Goal: Information Seeking & Learning: Learn about a topic

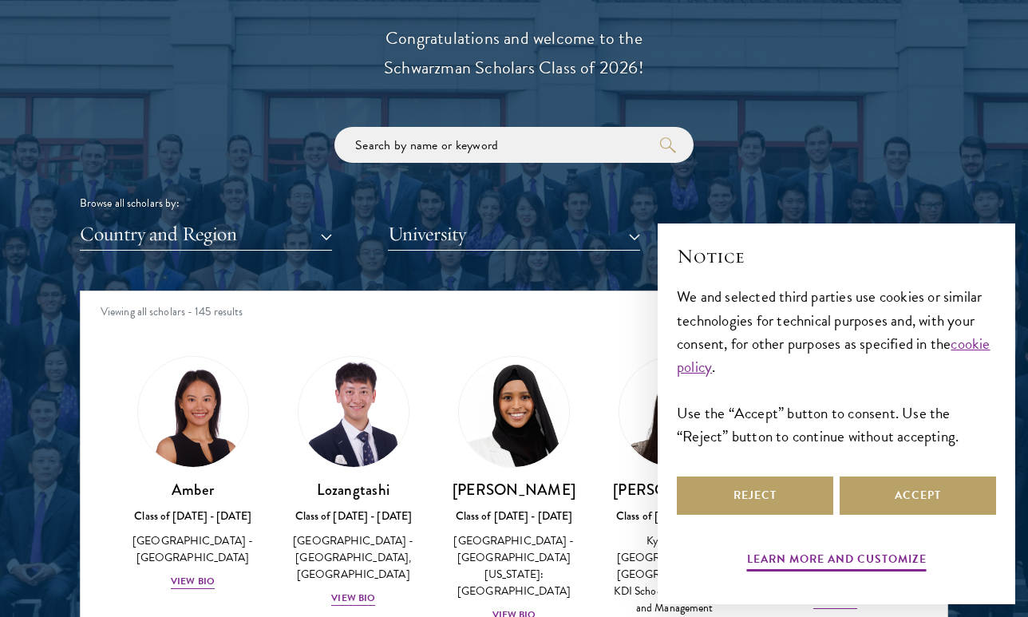
scroll to position [1776, 0]
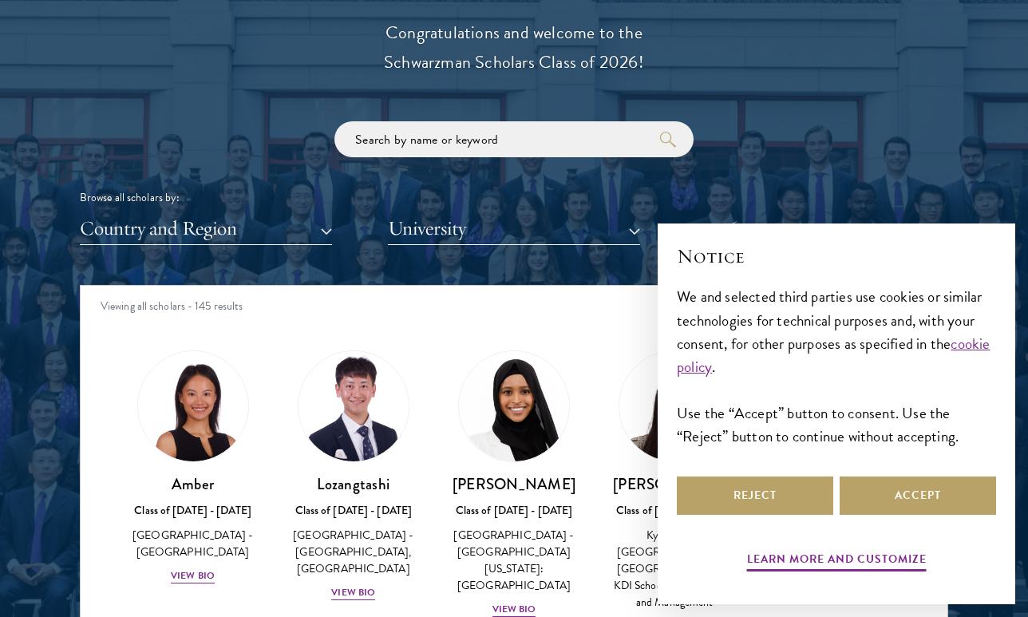
click at [308, 187] on div "Browse all scholars by: Country and Region All Countries and Regions [GEOGRAPHI…" at bounding box center [514, 183] width 868 height 124
click at [267, 246] on div "Scholar Directory Congratulations and welcome to the Schwarzman Scholars Class …" at bounding box center [514, 358] width 868 height 812
click at [269, 233] on button "Country and Region" at bounding box center [206, 228] width 252 height 33
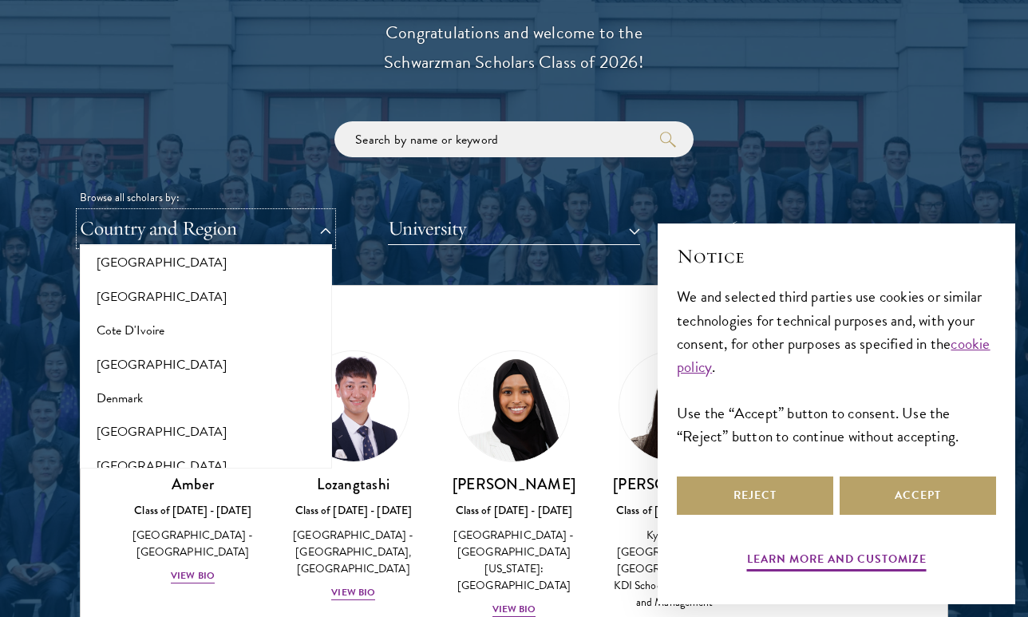
scroll to position [645, 0]
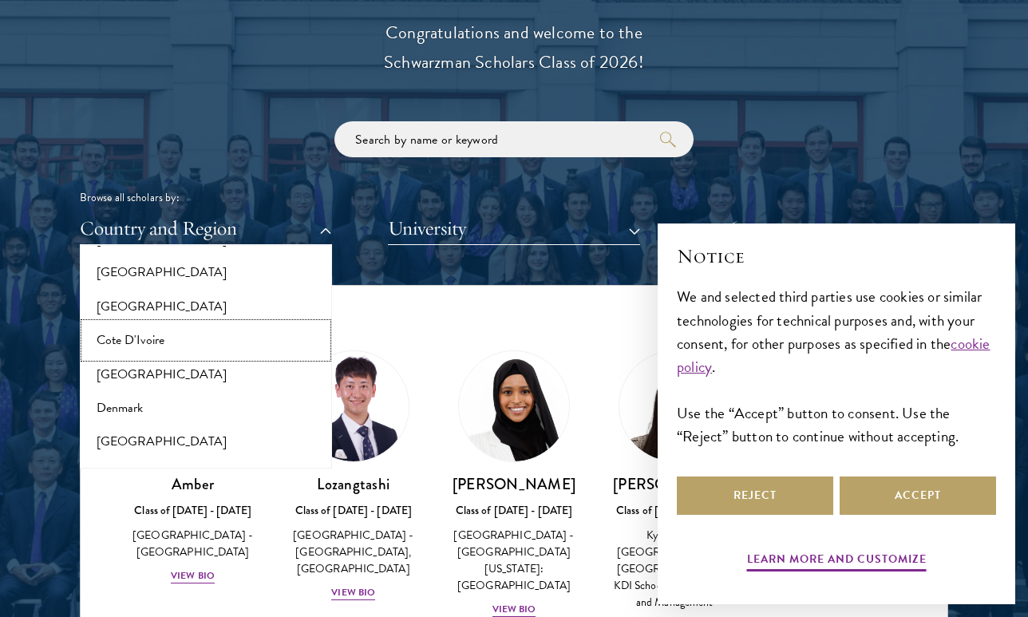
click at [203, 347] on button "Cote D'Ivoire" at bounding box center [206, 340] width 243 height 34
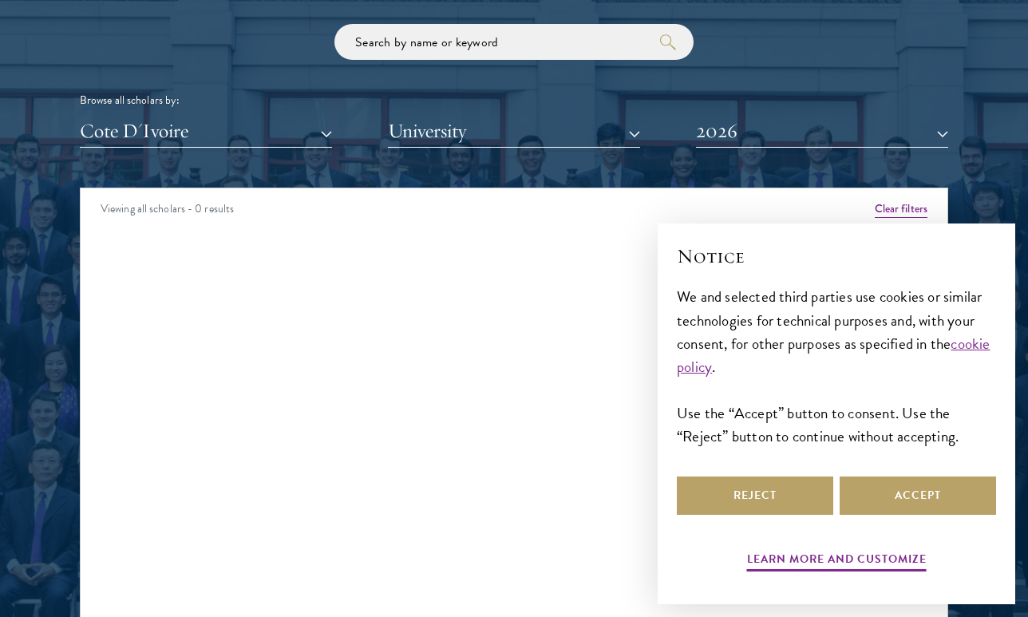
scroll to position [1879, 0]
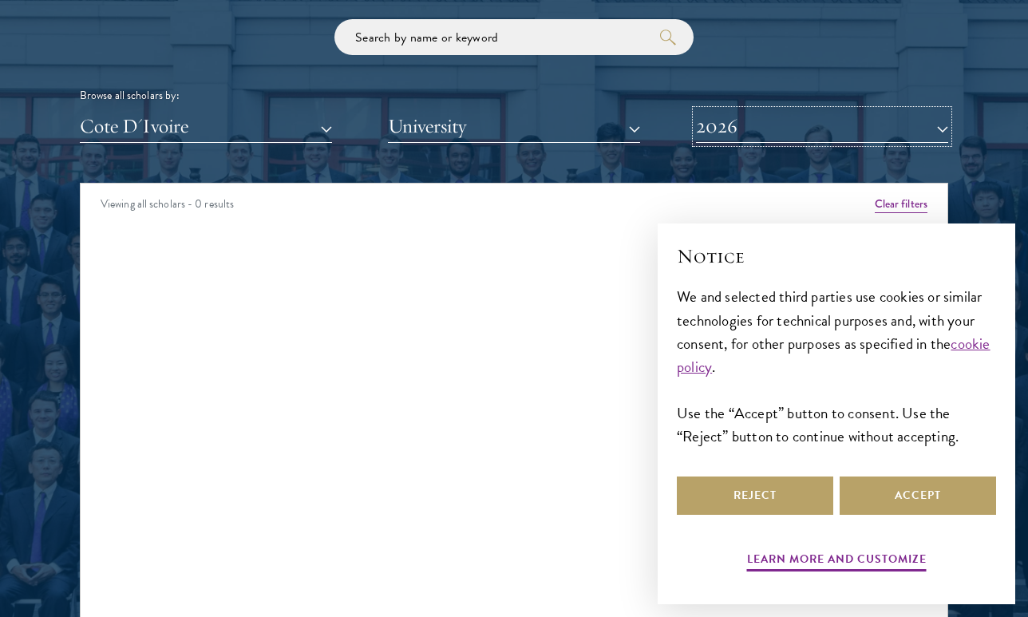
click at [820, 124] on button "2026" at bounding box center [822, 126] width 252 height 33
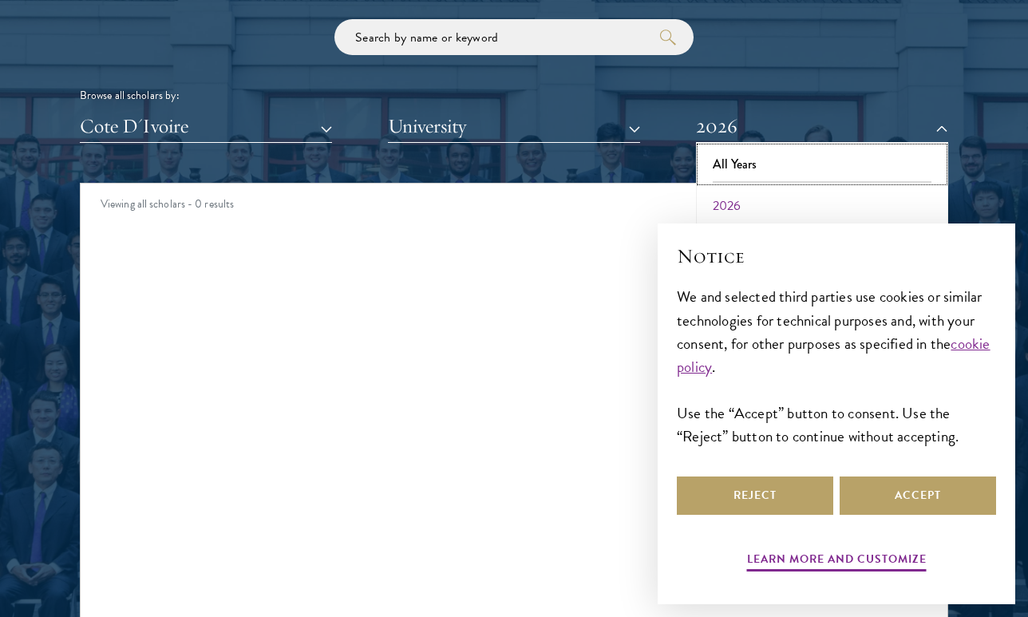
click at [806, 166] on button "All Years" at bounding box center [822, 165] width 243 height 34
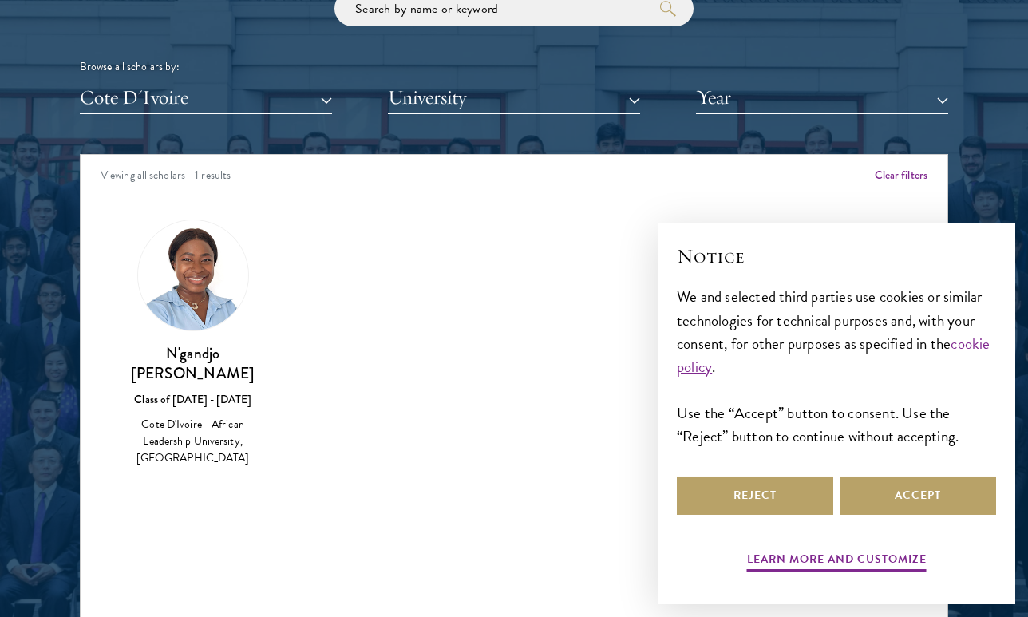
scroll to position [1908, 0]
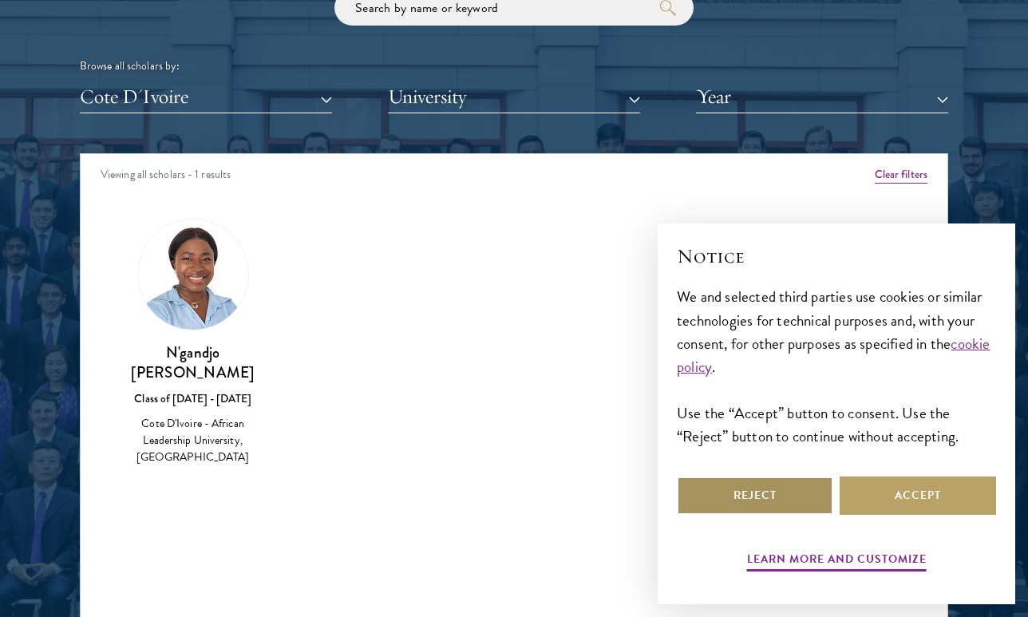
click at [788, 484] on button "Reject" at bounding box center [755, 495] width 156 height 38
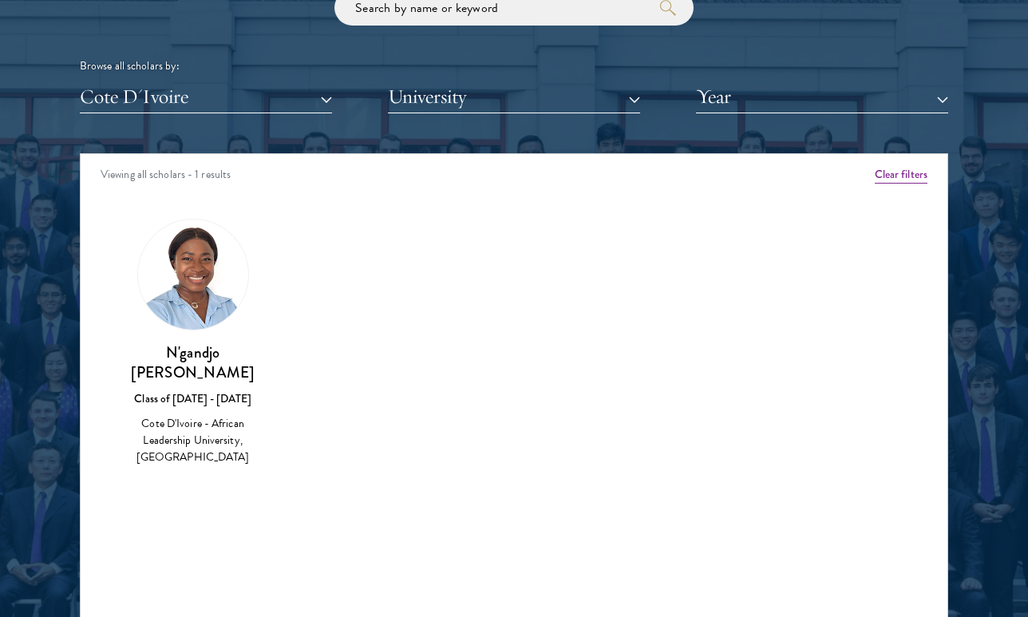
click at [188, 292] on img at bounding box center [193, 274] width 110 height 110
click at [186, 453] on div "Cote D'Ivoire - African Leadership University, [GEOGRAPHIC_DATA]" at bounding box center [192, 440] width 128 height 50
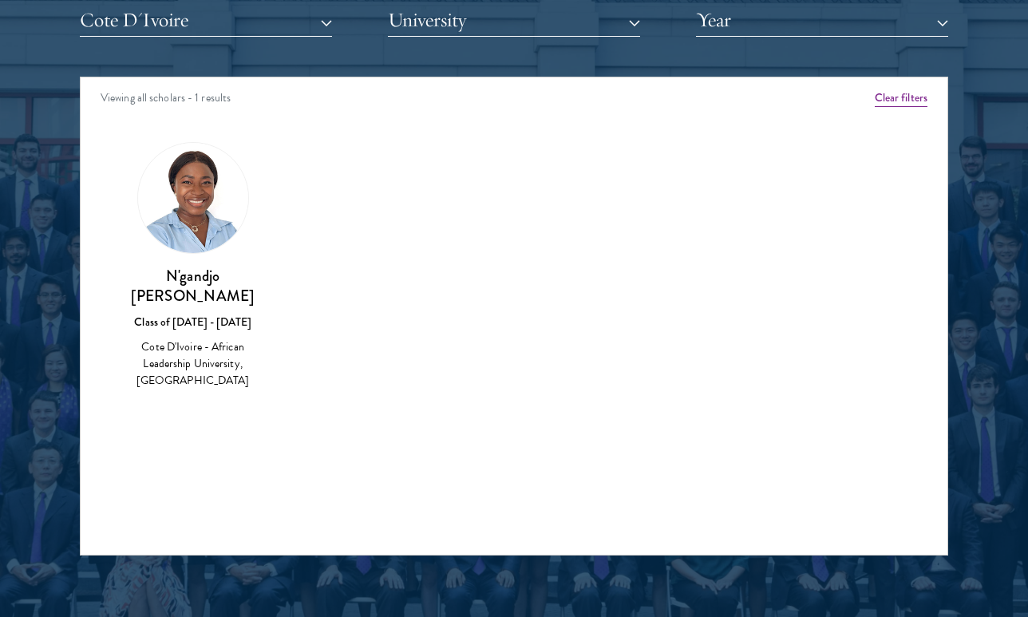
click at [186, 304] on h3 "N'gandjo [PERSON_NAME]" at bounding box center [192, 286] width 128 height 40
click at [186, 303] on h3 "N'gandjo [PERSON_NAME]" at bounding box center [192, 286] width 128 height 40
click at [191, 174] on img at bounding box center [193, 198] width 110 height 110
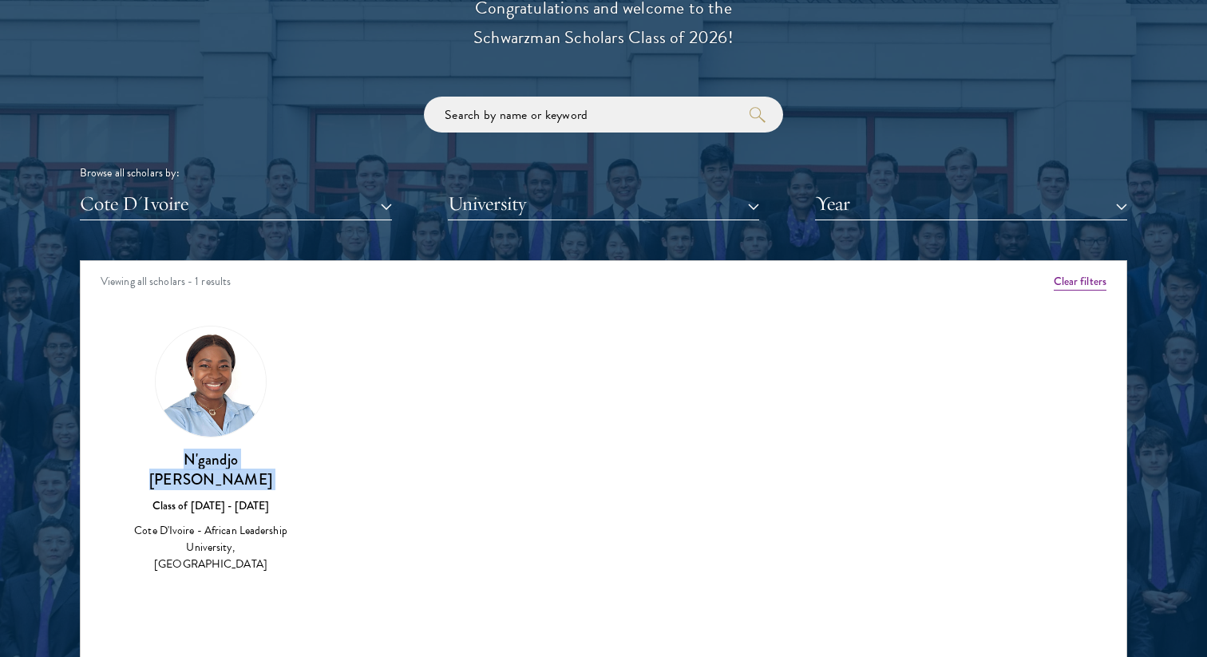
scroll to position [1865, 0]
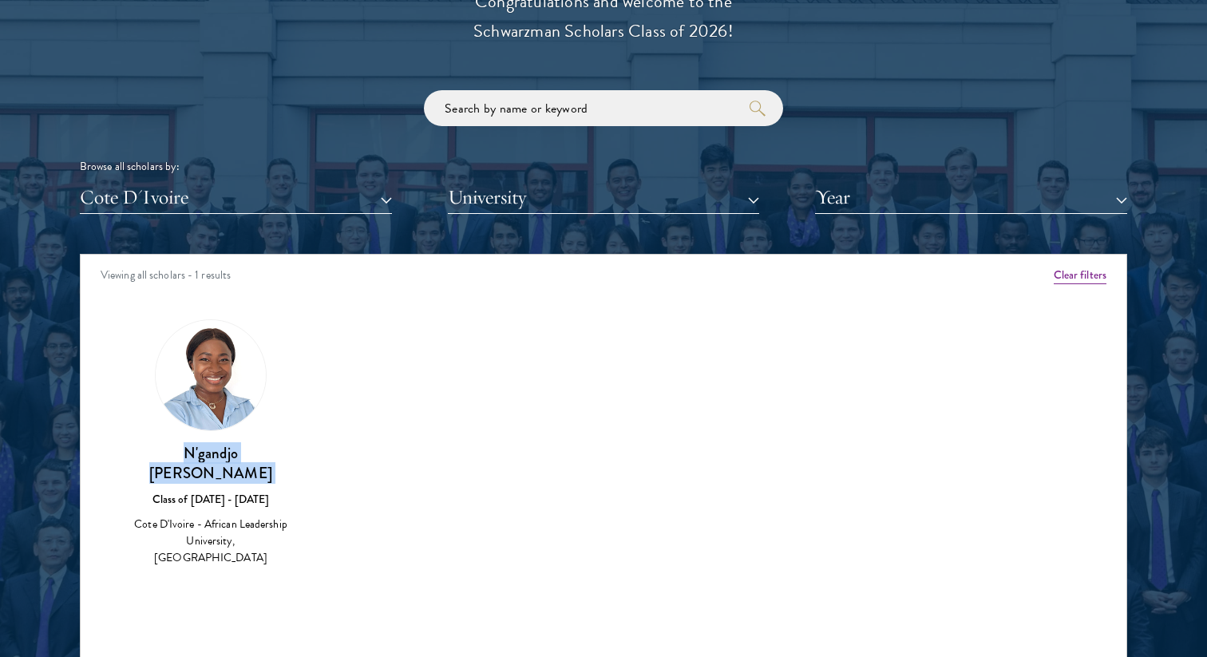
click at [218, 385] on img at bounding box center [211, 375] width 110 height 110
click at [216, 443] on h3 "N'gandjo [PERSON_NAME]" at bounding box center [210, 463] width 164 height 40
click at [293, 342] on div "N'gandjo [PERSON_NAME] Class of [DATE] - [DATE] Cote D'Ivoire - African Leaders…" at bounding box center [211, 443] width 196 height 280
click at [229, 345] on img at bounding box center [211, 375] width 110 height 110
click at [227, 345] on img at bounding box center [211, 375] width 110 height 110
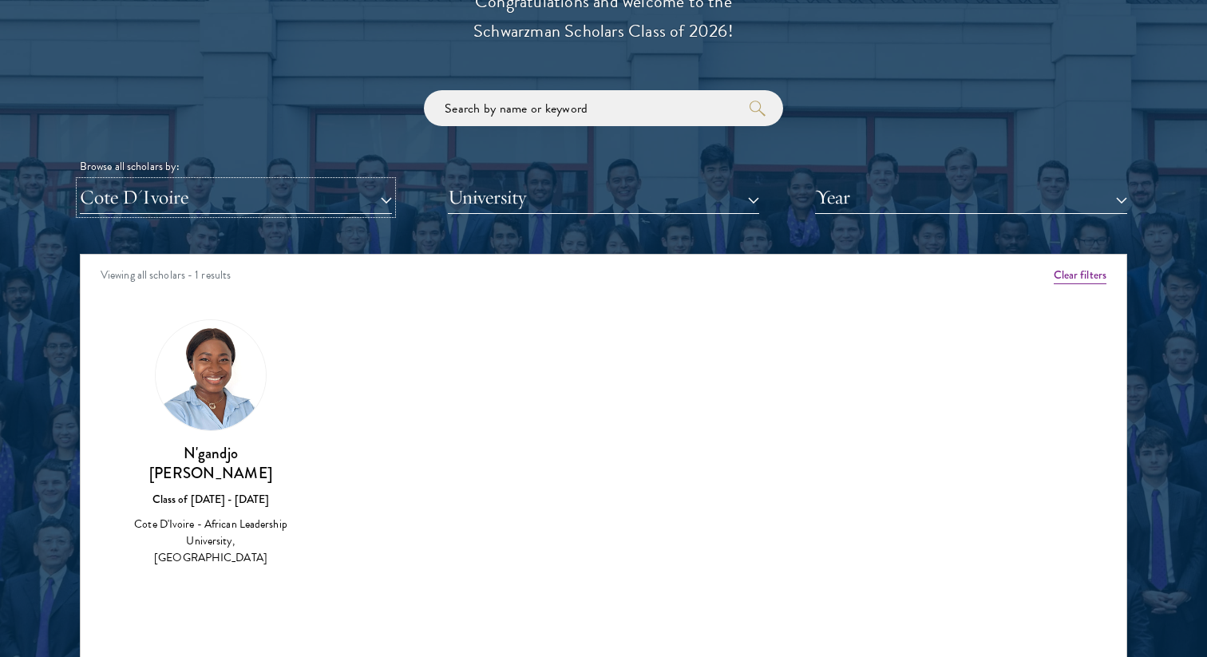
click at [170, 196] on button "Cote D'Ivoire" at bounding box center [236, 197] width 312 height 33
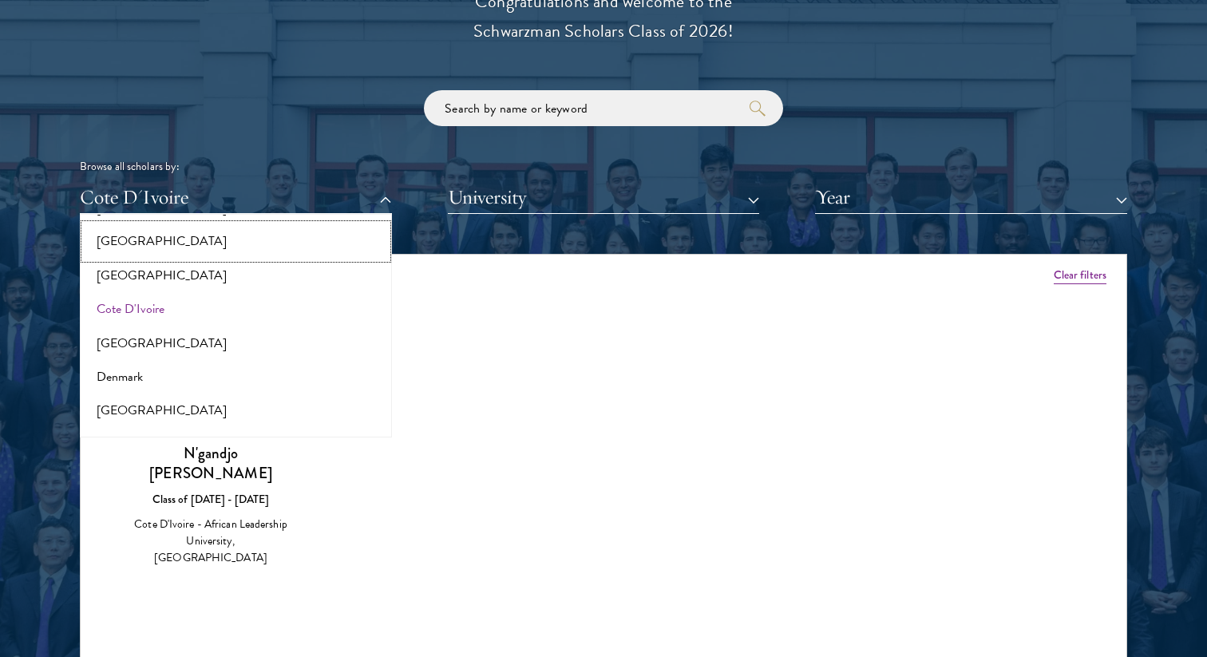
click at [166, 233] on button "[GEOGRAPHIC_DATA]" at bounding box center [236, 241] width 302 height 34
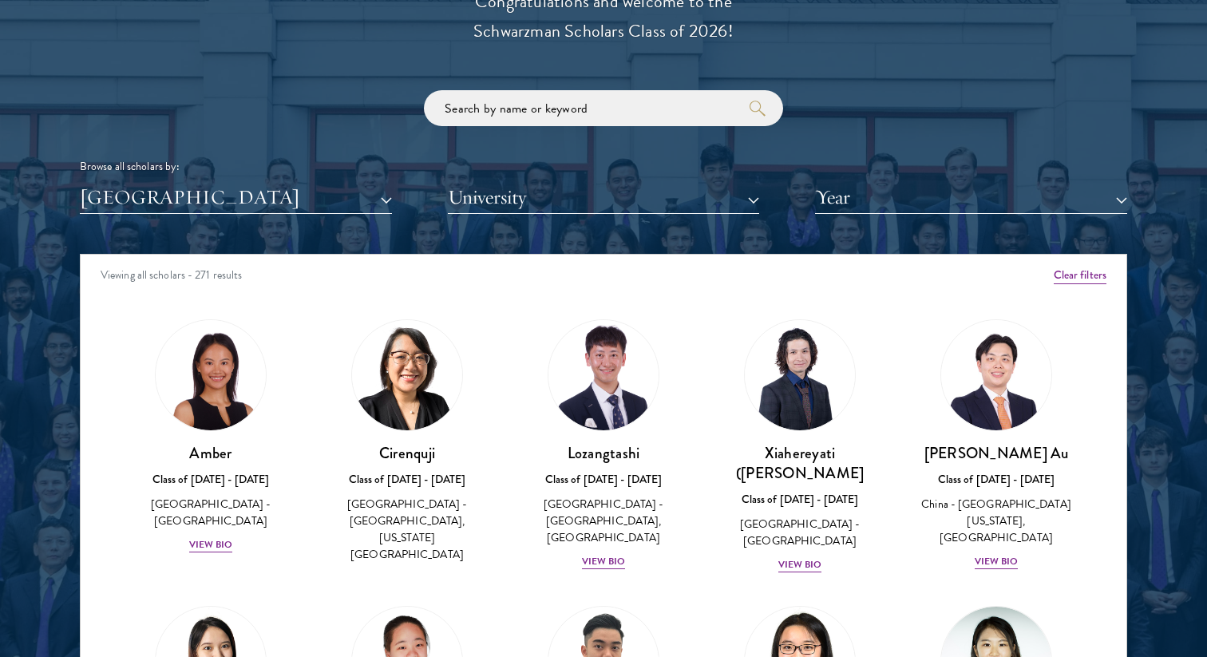
scroll to position [5, 0]
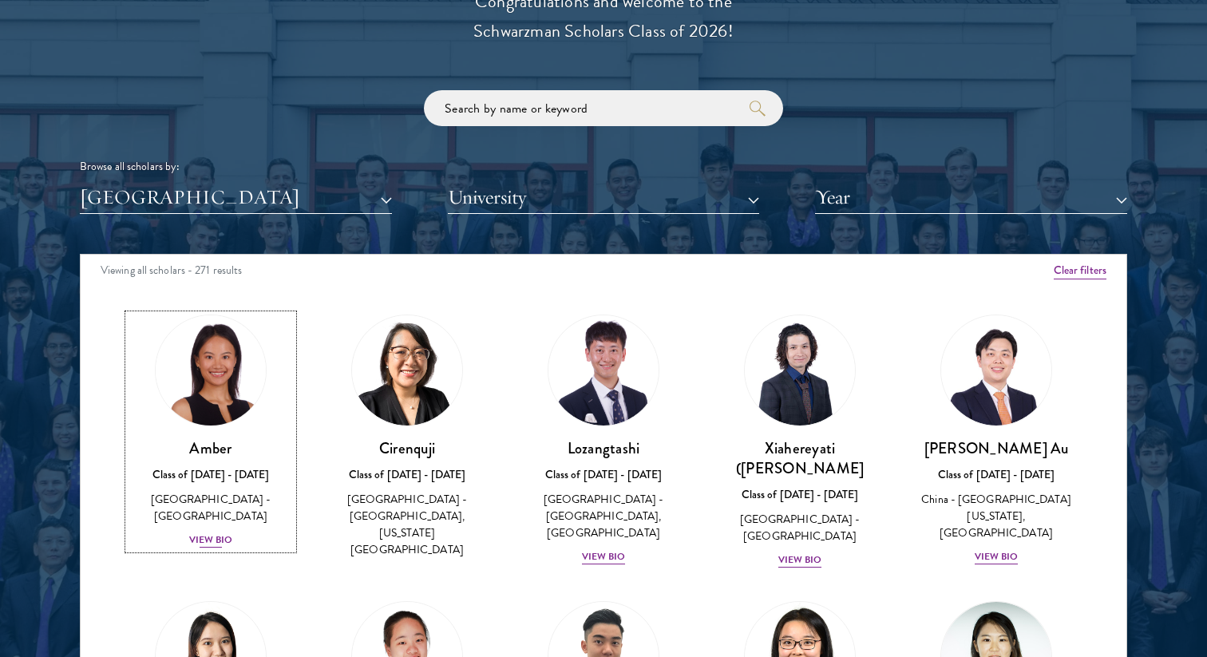
click at [207, 344] on img at bounding box center [210, 370] width 121 height 121
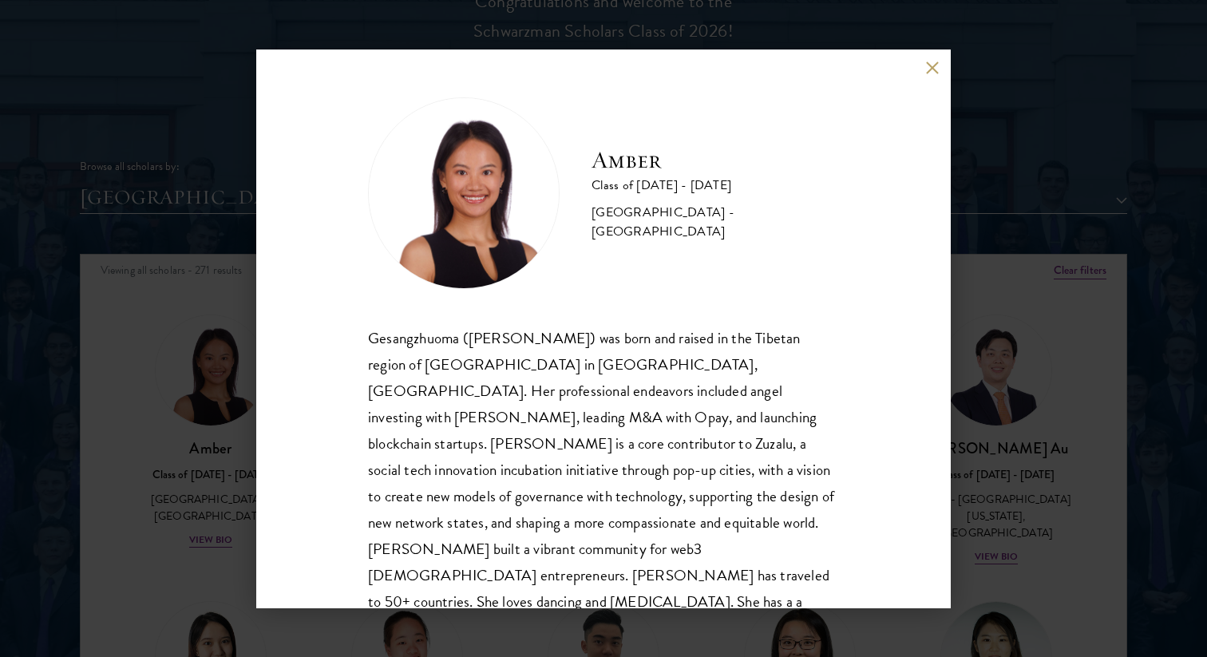
click at [395, 330] on div "Gesangzhuoma ([PERSON_NAME]) was born and raised in the Tibetan region of [GEOG…" at bounding box center [603, 496] width 471 height 343
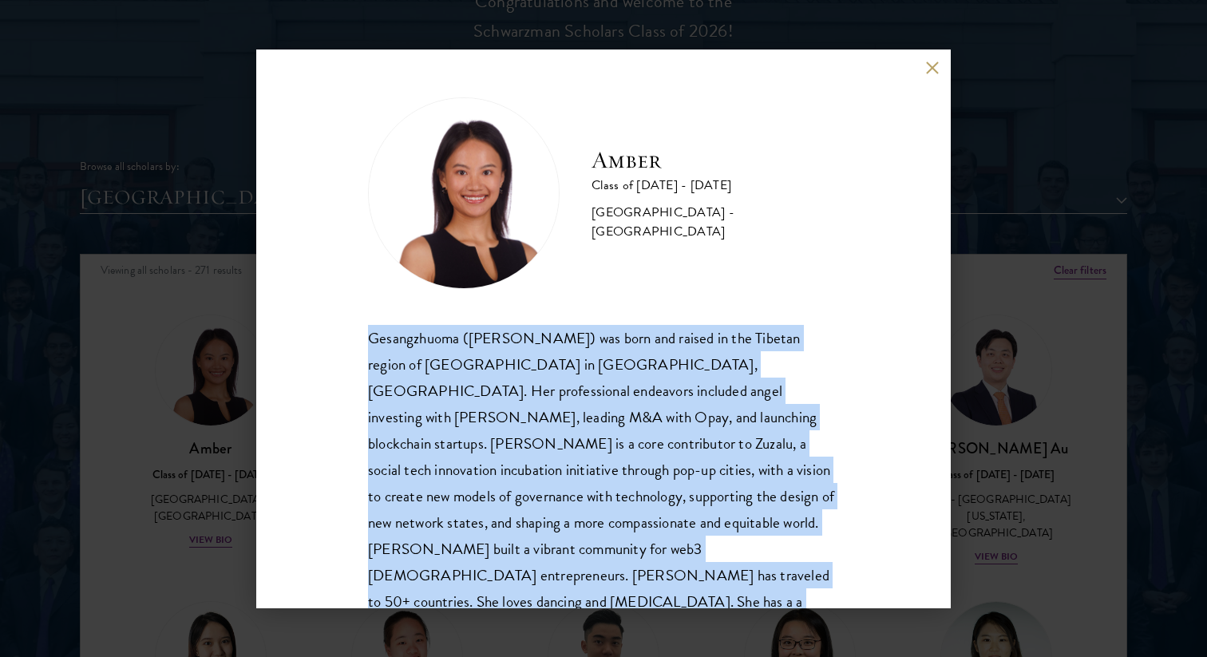
scroll to position [28, 0]
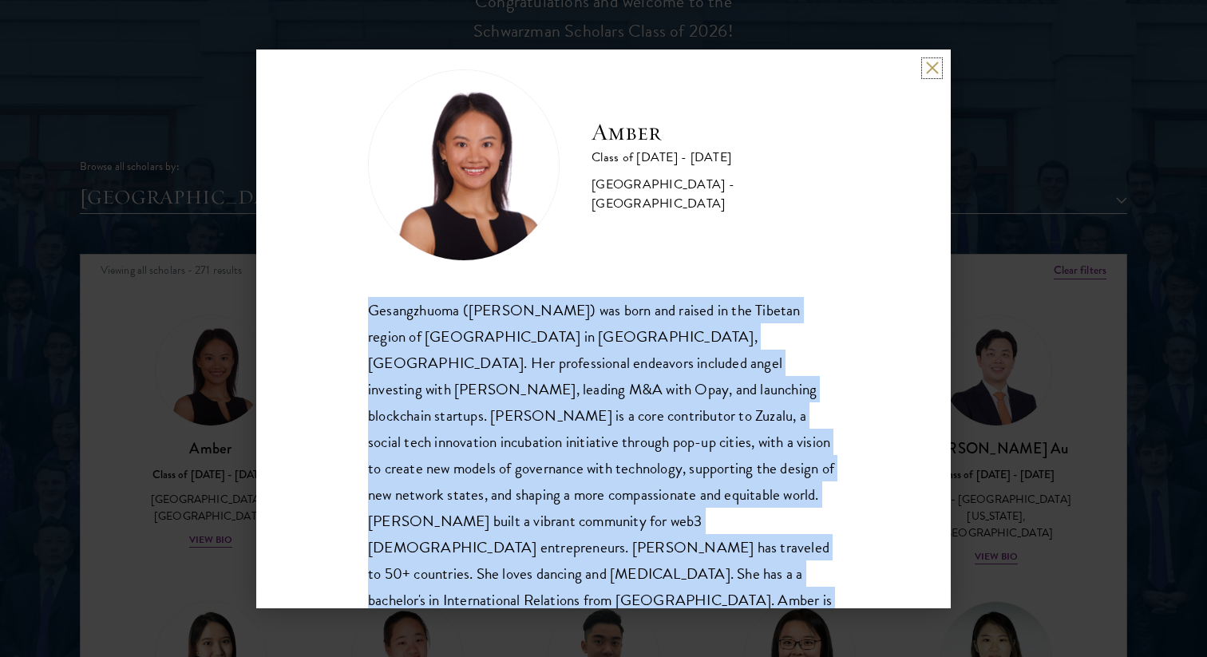
click at [925, 65] on button at bounding box center [932, 68] width 14 height 14
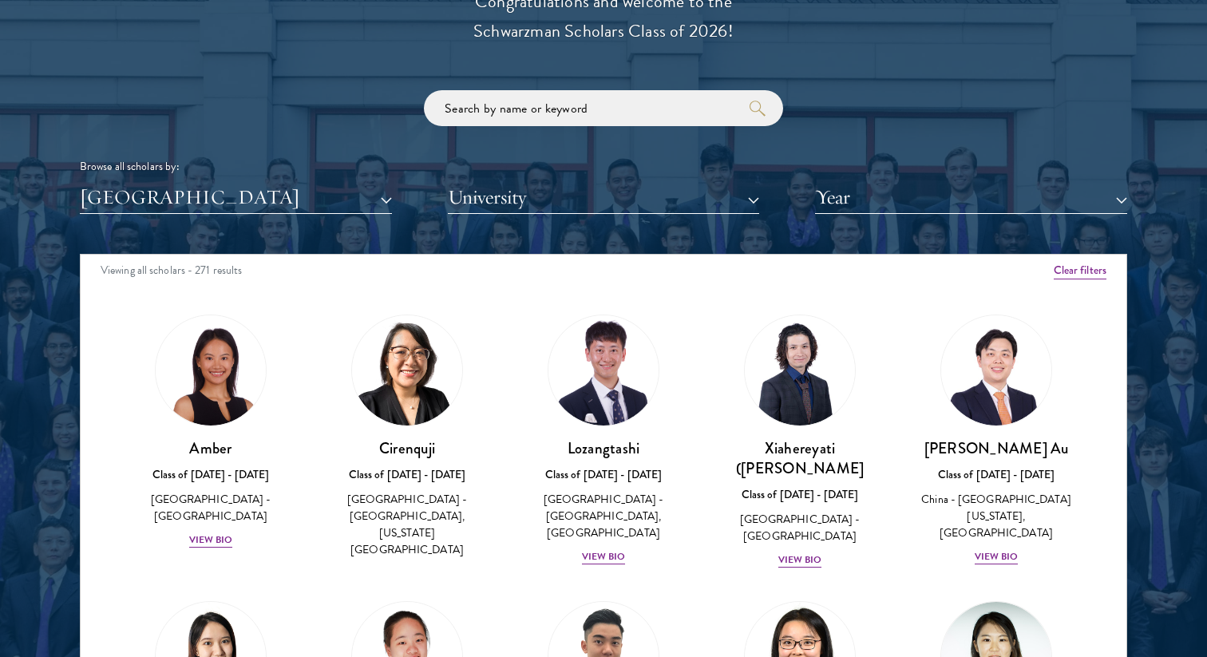
click at [410, 407] on img at bounding box center [407, 370] width 110 height 110
click at [614, 368] on img at bounding box center [603, 370] width 121 height 121
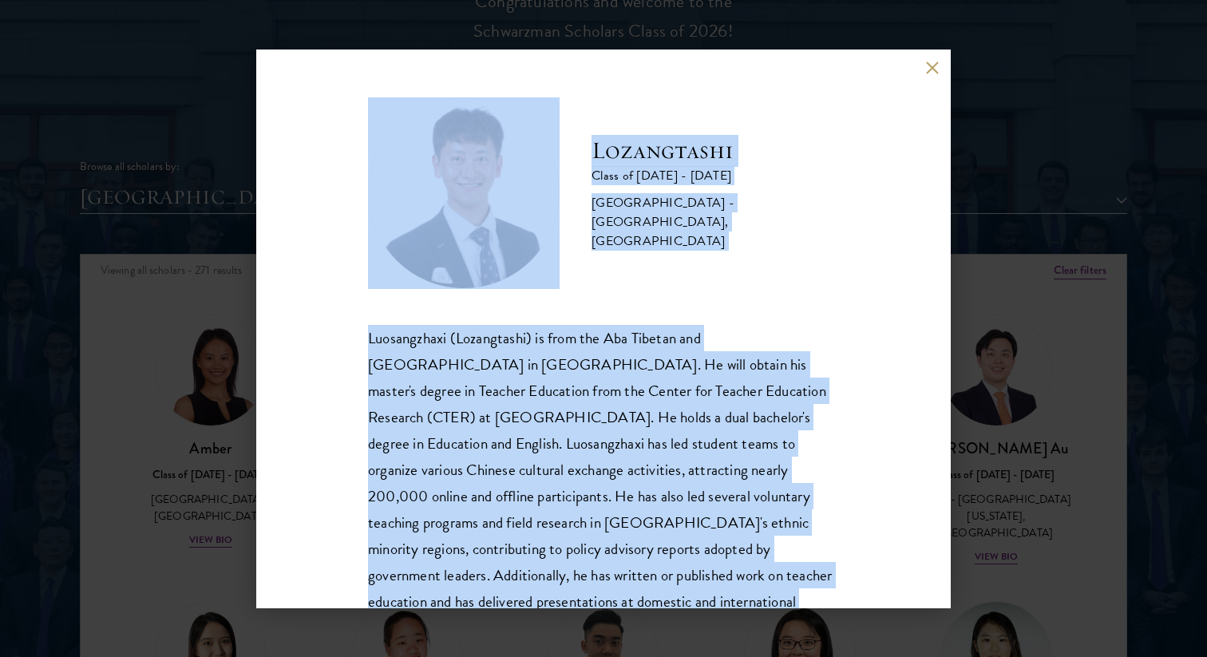
click at [931, 65] on button at bounding box center [932, 68] width 14 height 14
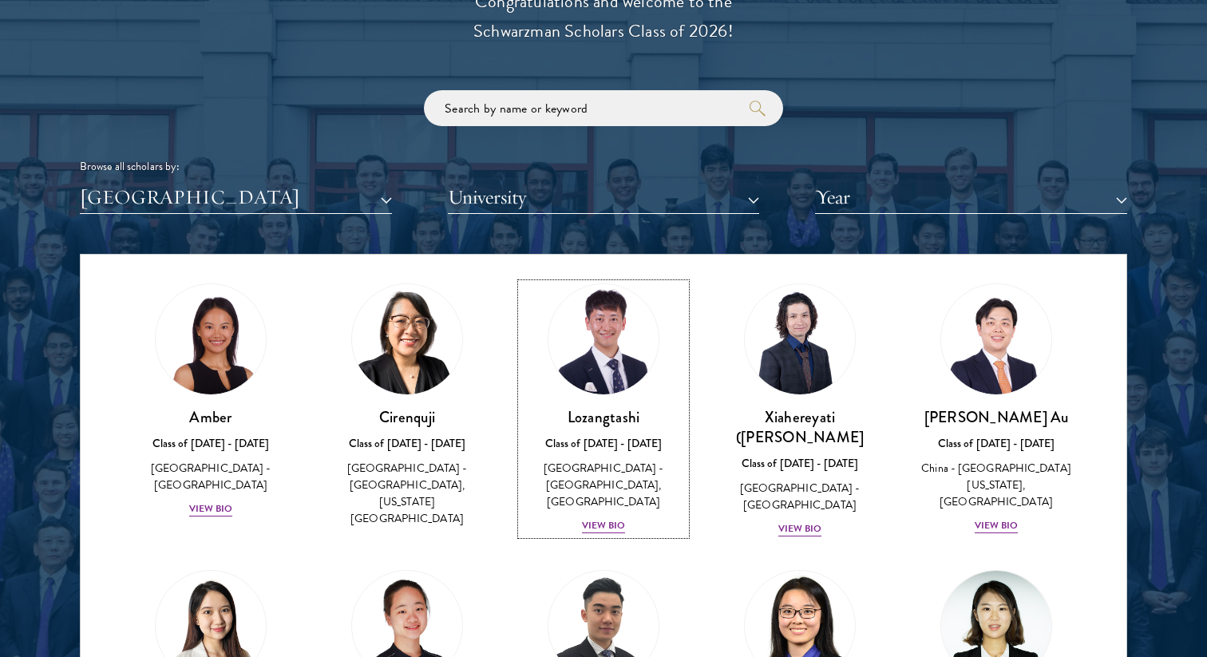
scroll to position [47, 0]
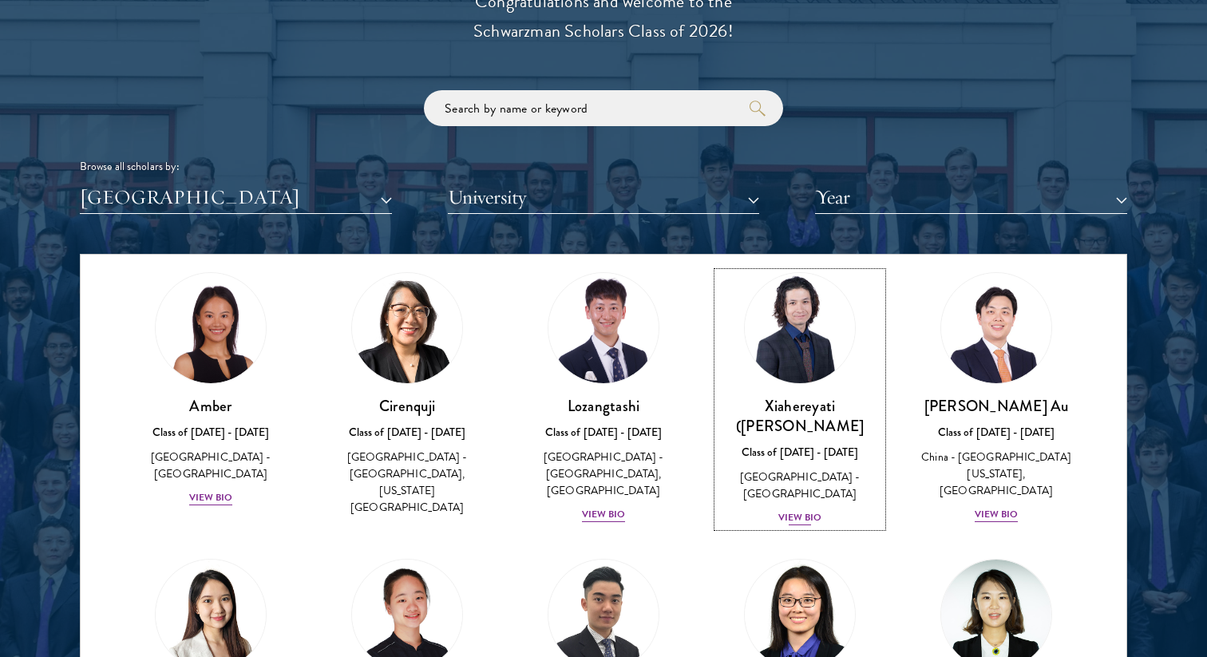
click at [793, 337] on img at bounding box center [799, 327] width 121 height 121
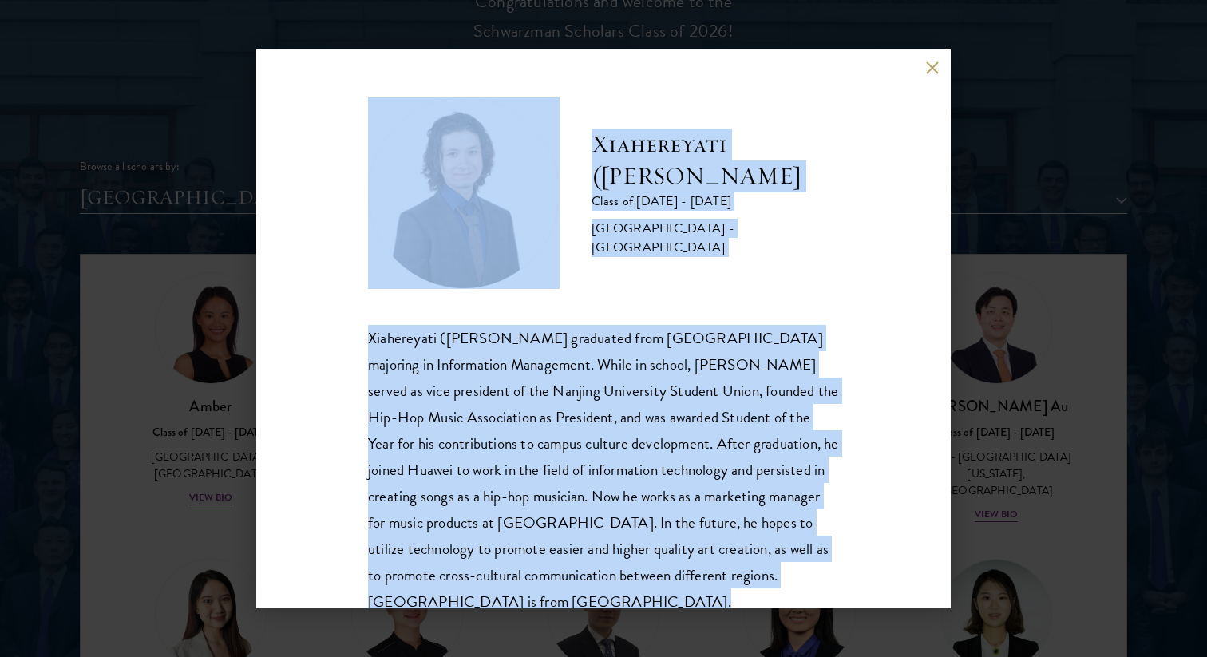
click at [792, 340] on p "Xiahereyati ([PERSON_NAME] graduated from [GEOGRAPHIC_DATA] majoring in Informa…" at bounding box center [603, 470] width 471 height 290
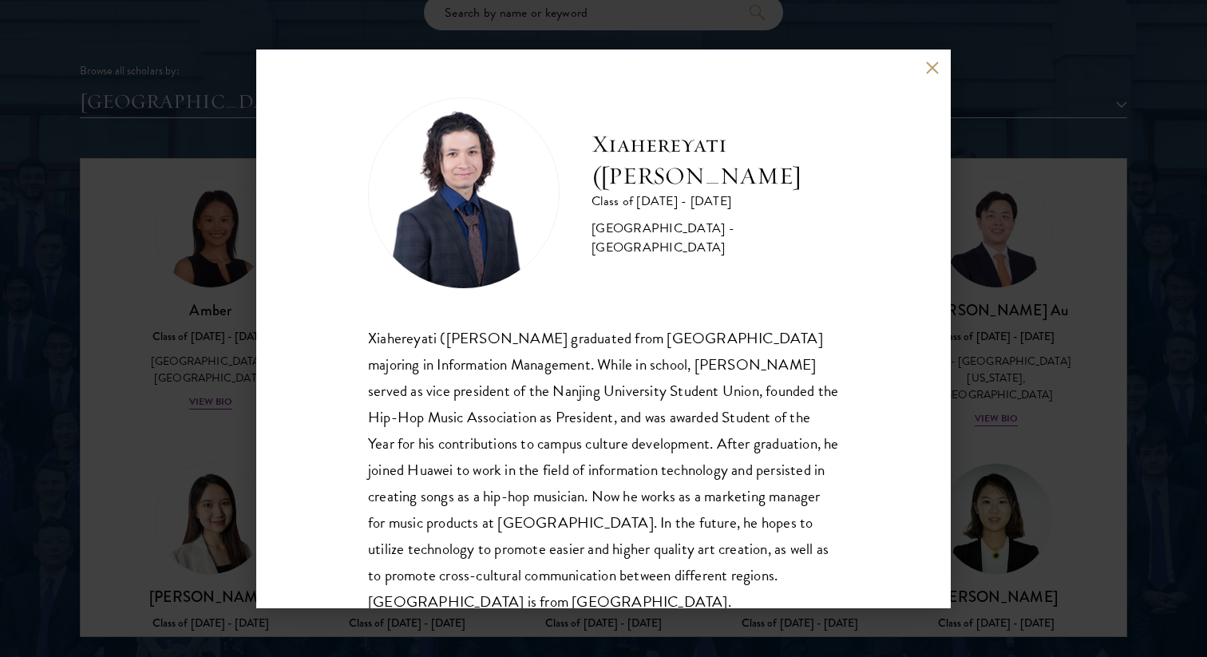
scroll to position [28, 0]
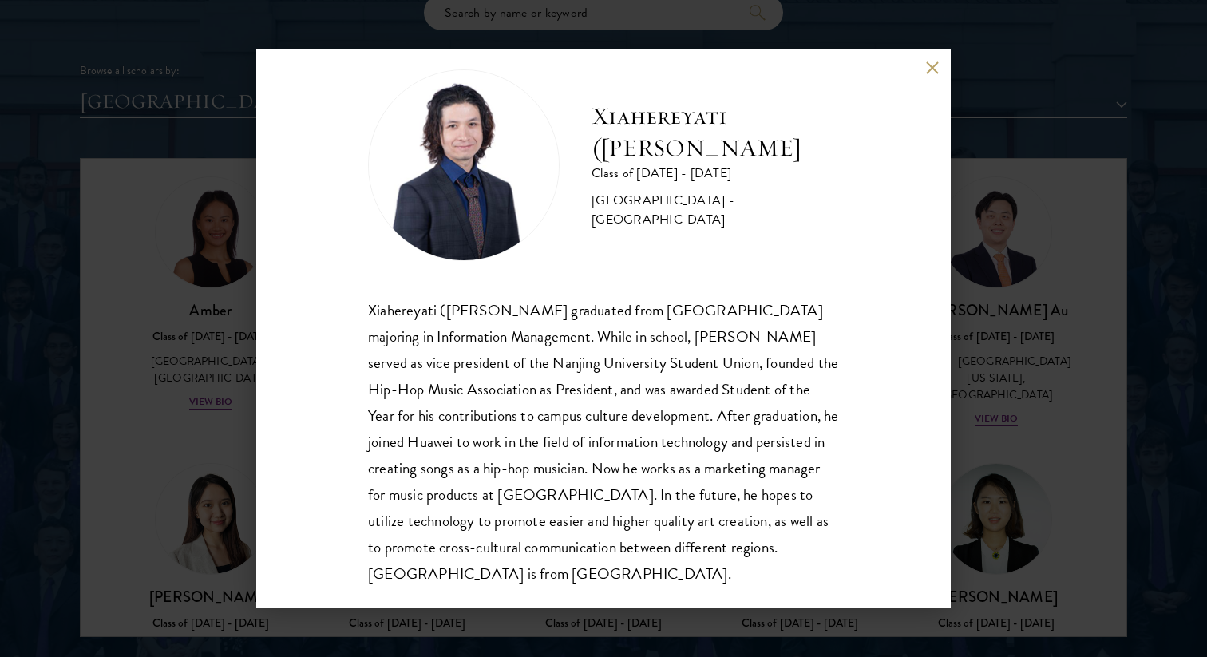
click at [942, 69] on div "Xiahereyati ([PERSON_NAME]) Ainiwaner Class of [DATE] - [DATE] [GEOGRAPHIC_DATA…" at bounding box center [603, 328] width 694 height 559
click at [932, 68] on button at bounding box center [932, 68] width 14 height 14
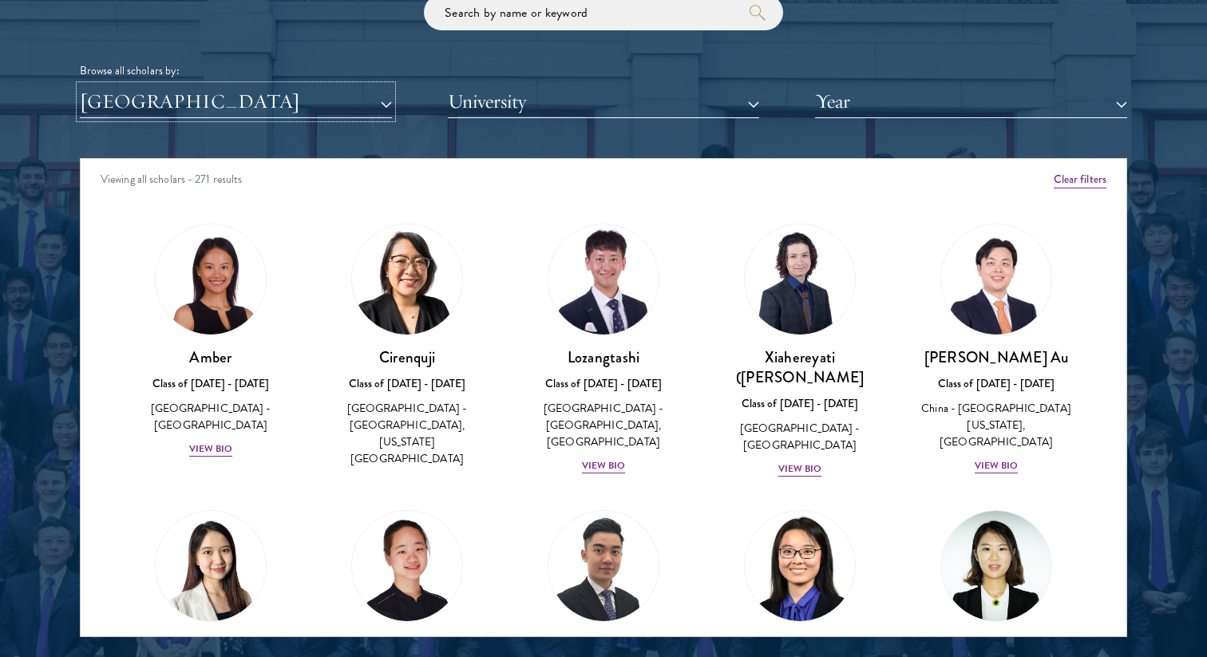
click at [121, 110] on button "[GEOGRAPHIC_DATA]" at bounding box center [236, 101] width 312 height 33
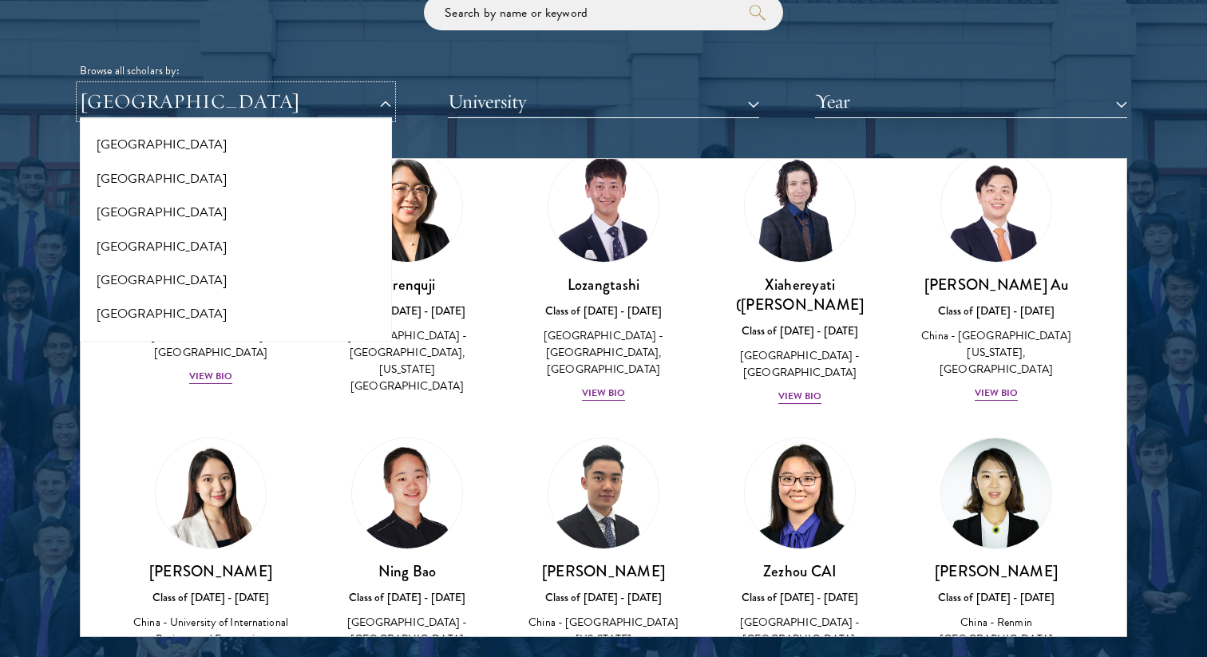
scroll to position [2196, 0]
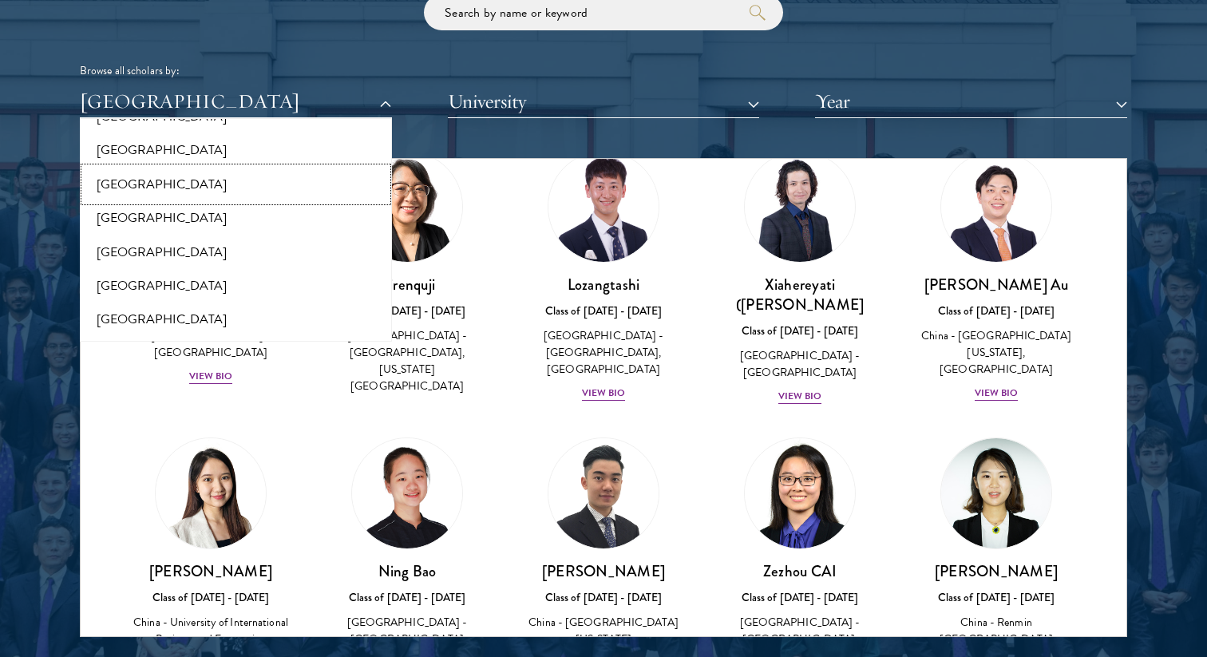
click at [164, 195] on button "[GEOGRAPHIC_DATA]" at bounding box center [236, 185] width 302 height 34
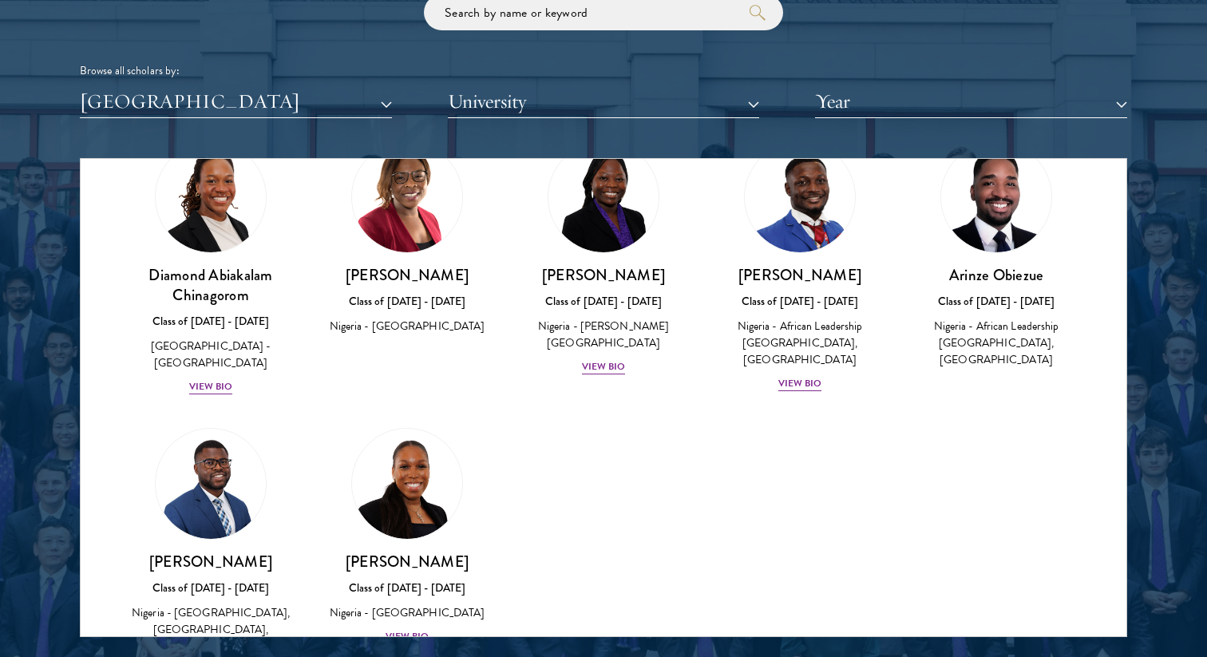
scroll to position [77, 0]
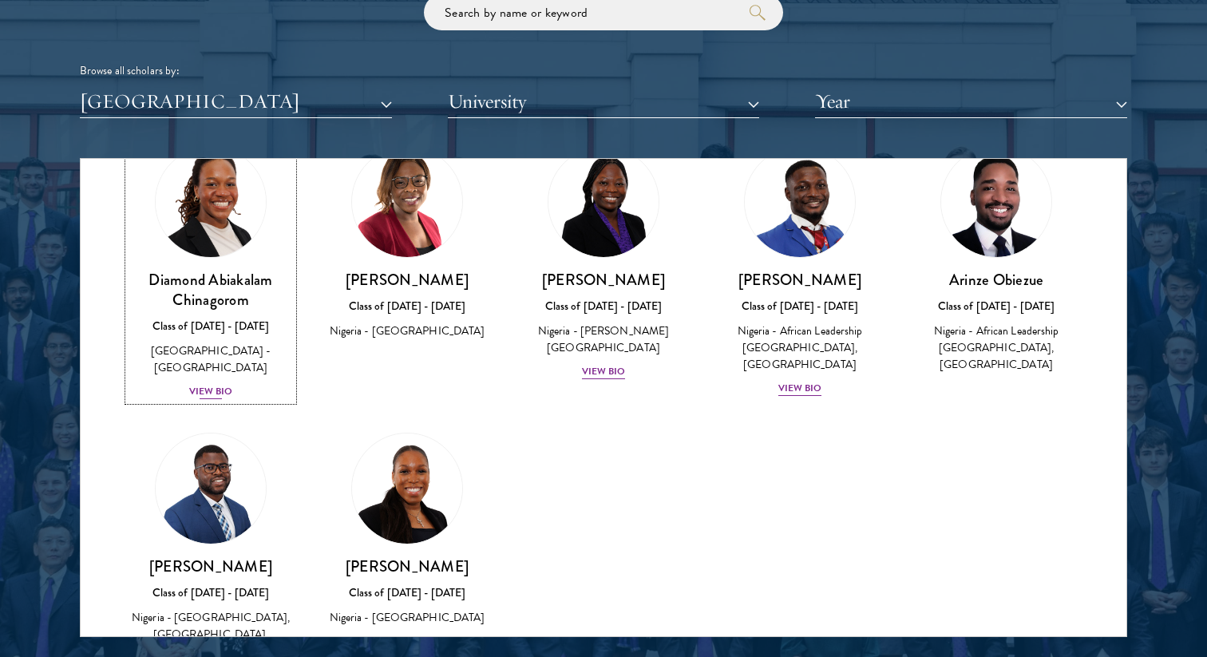
click at [200, 384] on div "View Bio" at bounding box center [211, 391] width 44 height 15
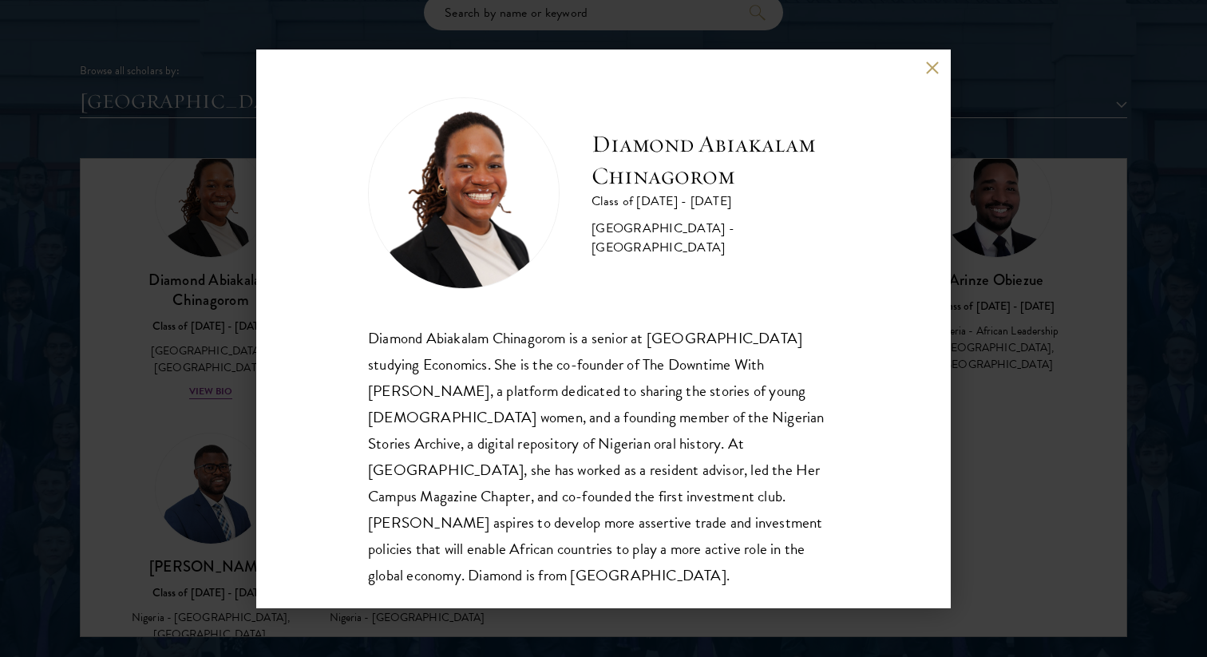
scroll to position [2, 0]
click at [927, 73] on button at bounding box center [932, 68] width 14 height 14
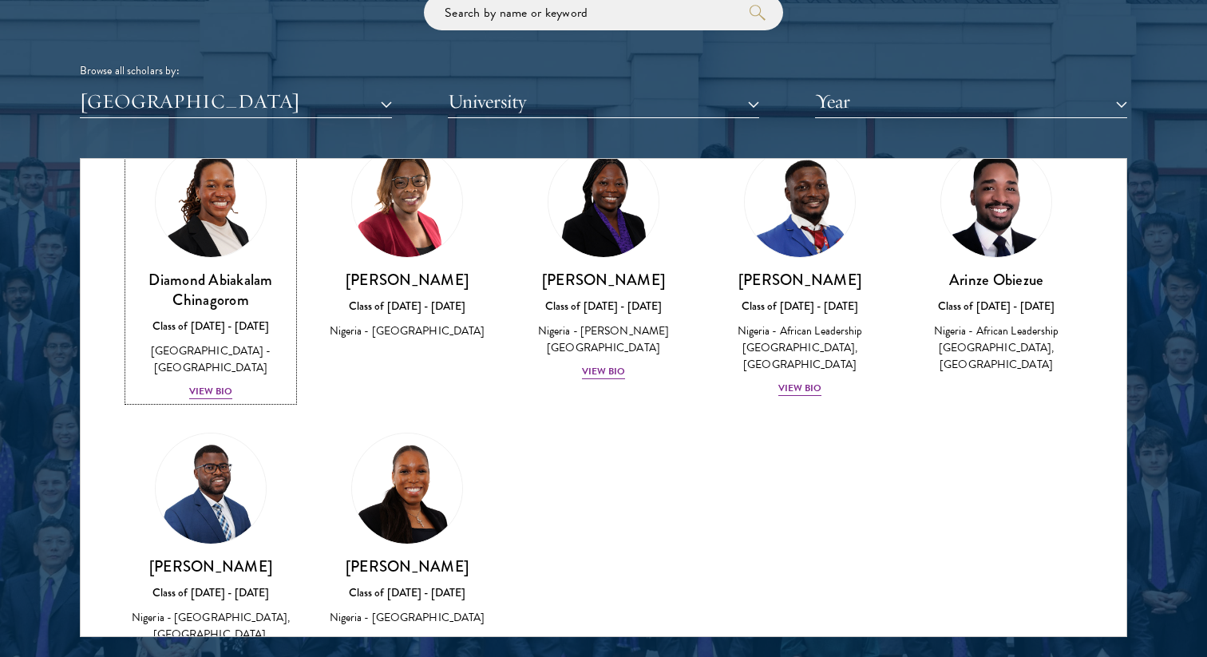
scroll to position [65, 0]
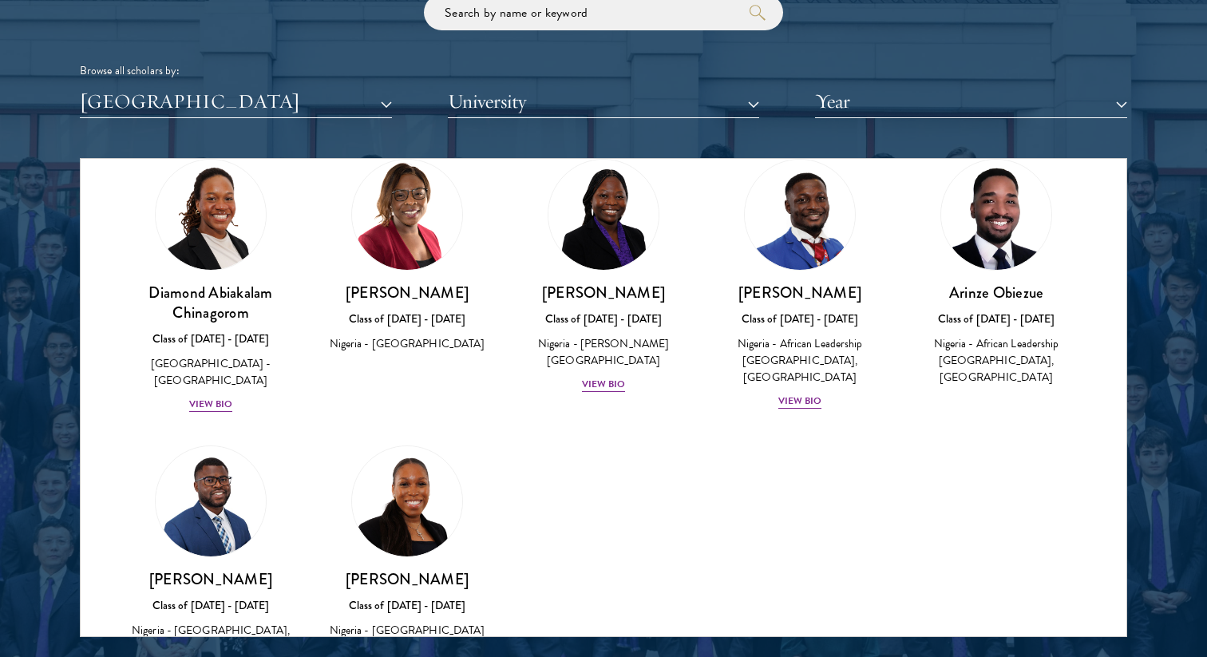
click at [217, 121] on div "Scholar Directory Congratulations and welcome to the Schwarzman Scholars Class …" at bounding box center [603, 231] width 1047 height 812
click at [217, 113] on button "[GEOGRAPHIC_DATA]" at bounding box center [236, 101] width 312 height 33
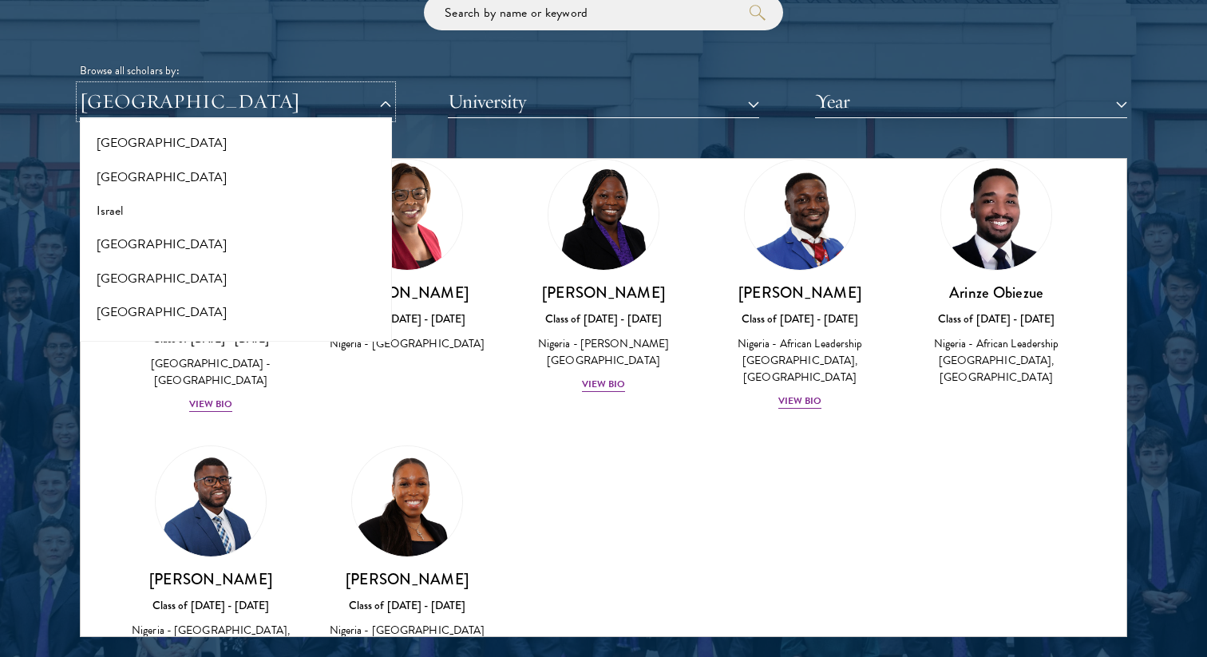
scroll to position [1342, 0]
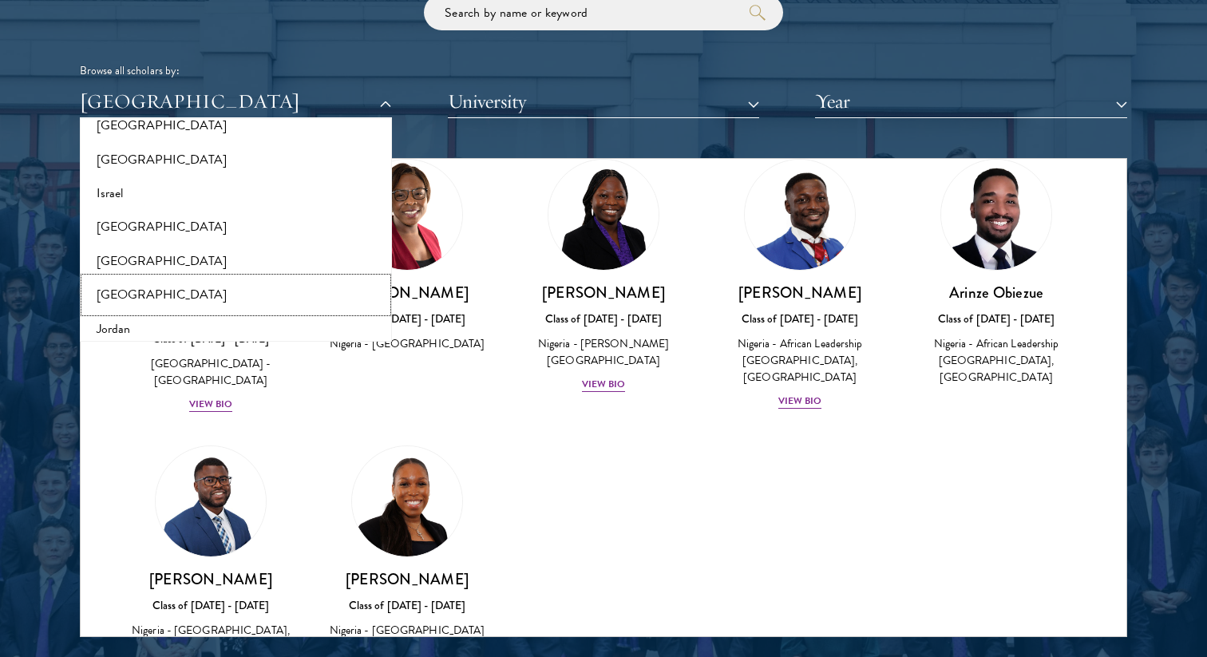
click at [157, 294] on button "[GEOGRAPHIC_DATA]" at bounding box center [236, 295] width 302 height 34
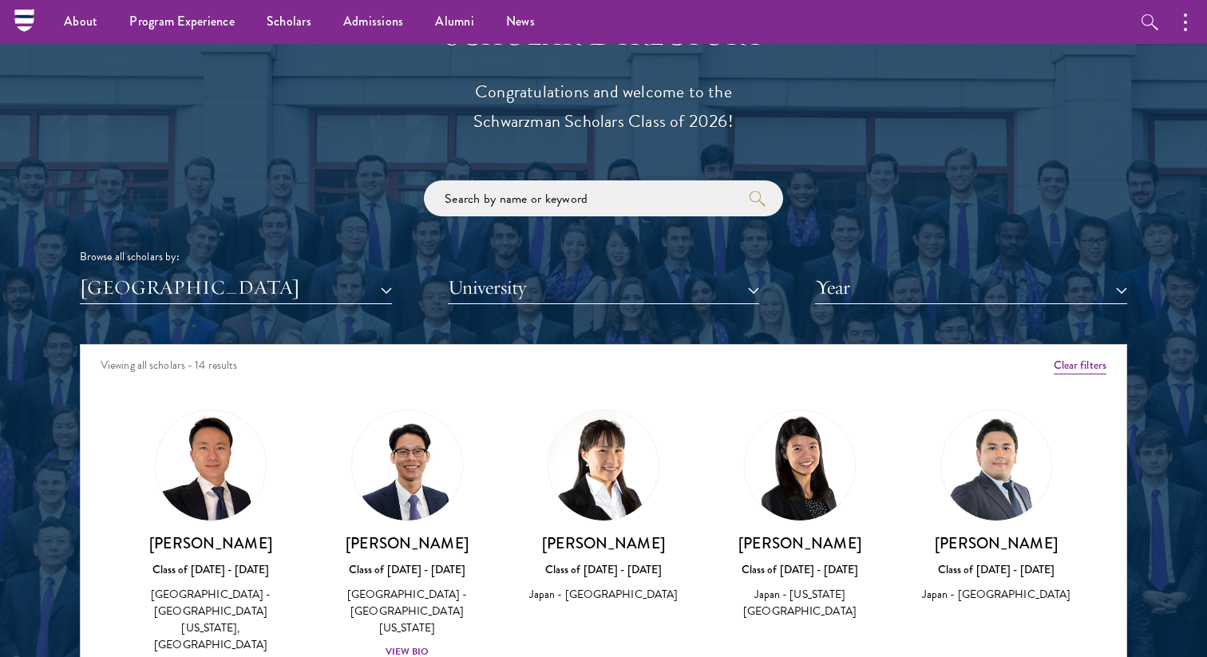
scroll to position [1774, 0]
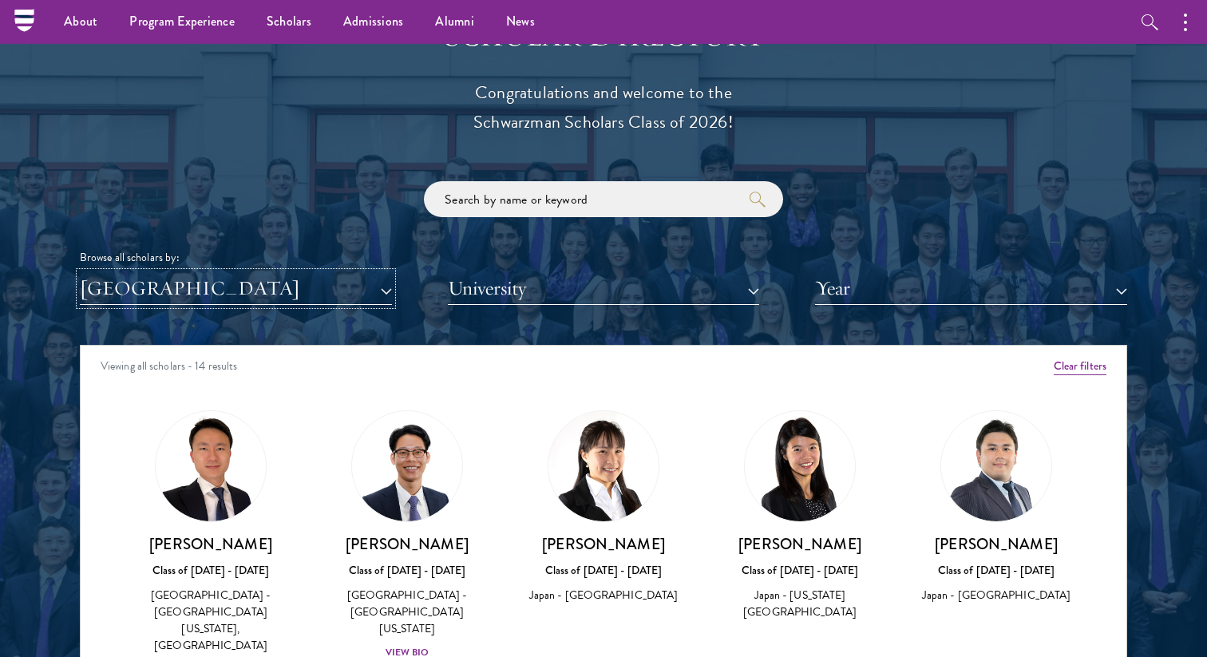
click at [196, 297] on button "[GEOGRAPHIC_DATA]" at bounding box center [236, 288] width 312 height 33
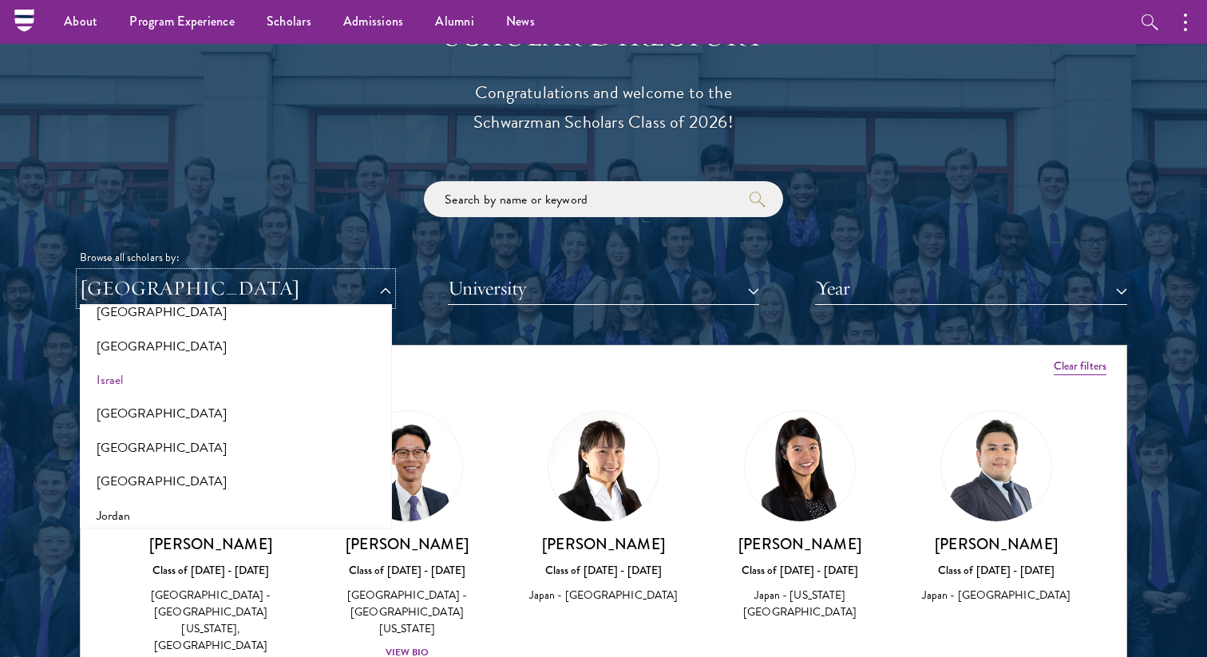
scroll to position [1326, 0]
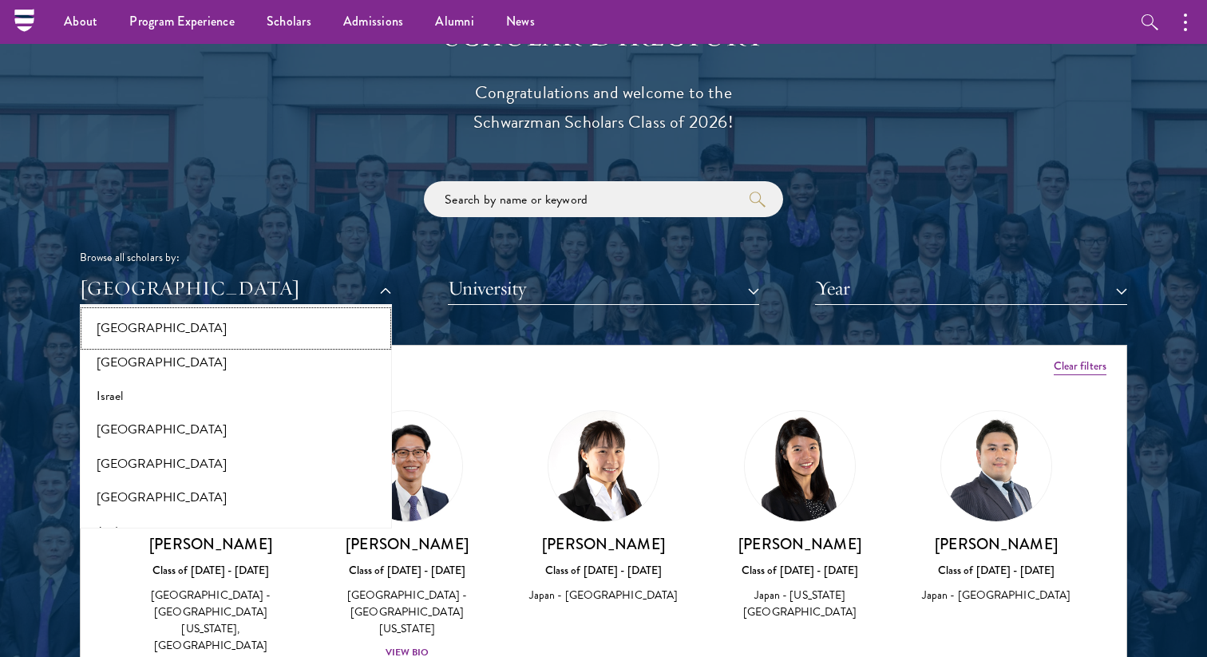
click at [178, 333] on button "[GEOGRAPHIC_DATA]" at bounding box center [236, 328] width 302 height 34
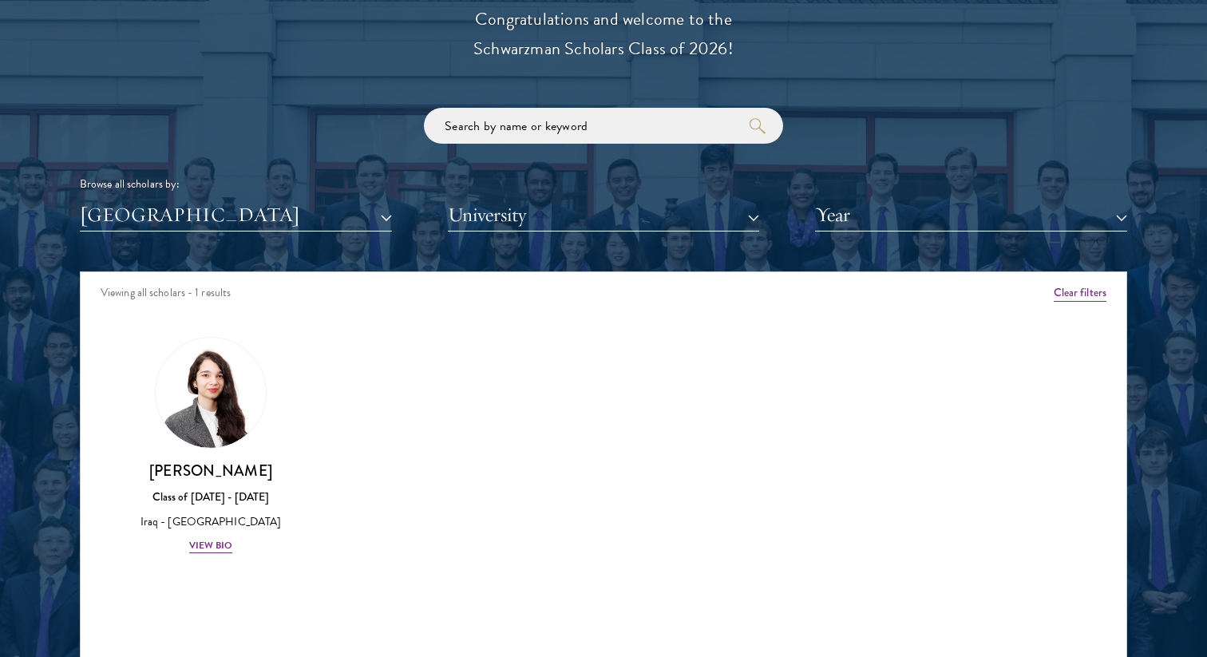
scroll to position [1849, 0]
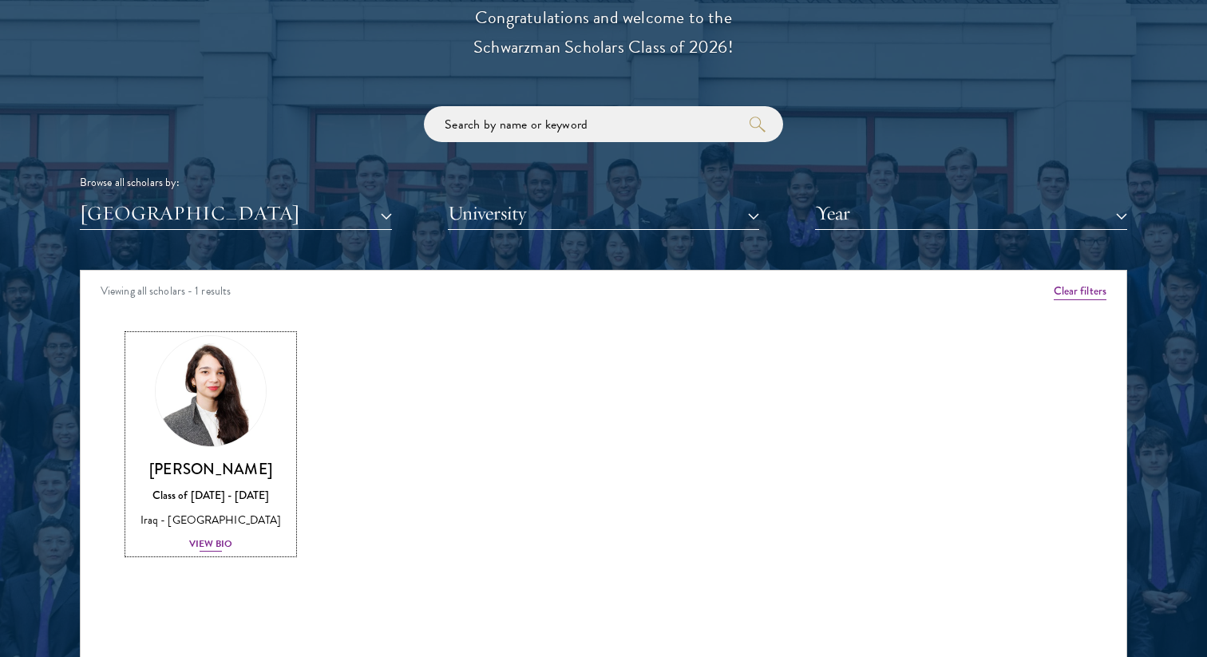
click at [219, 437] on img at bounding box center [210, 390] width 121 height 121
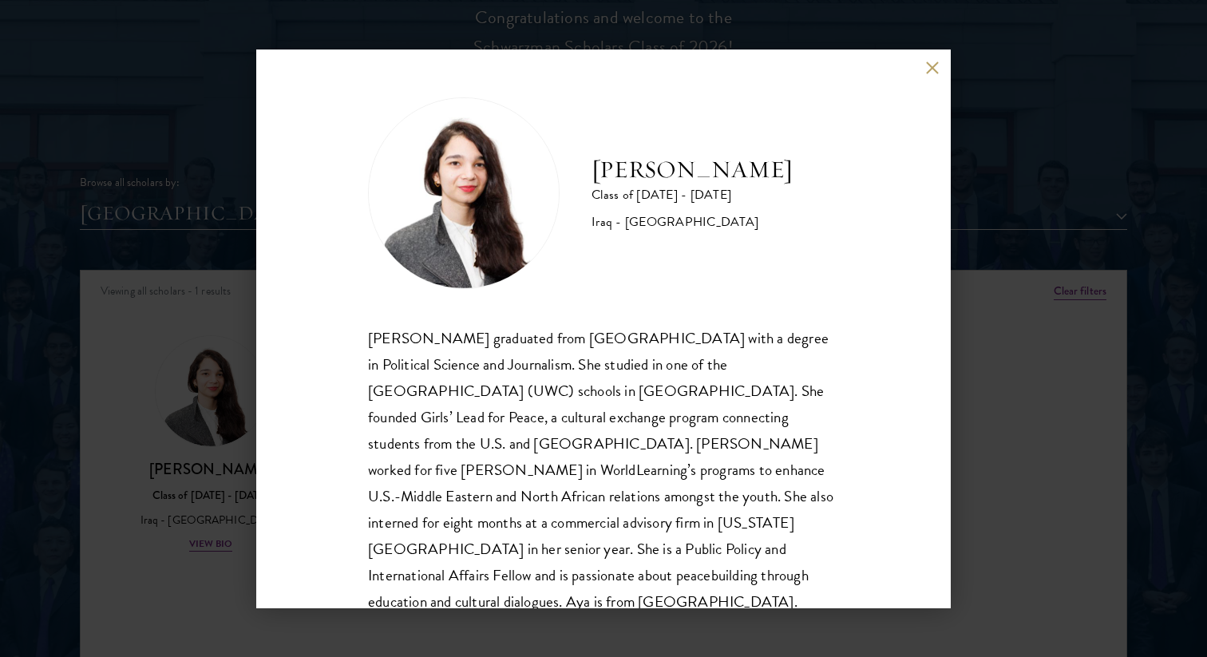
click at [934, 66] on button at bounding box center [932, 68] width 14 height 14
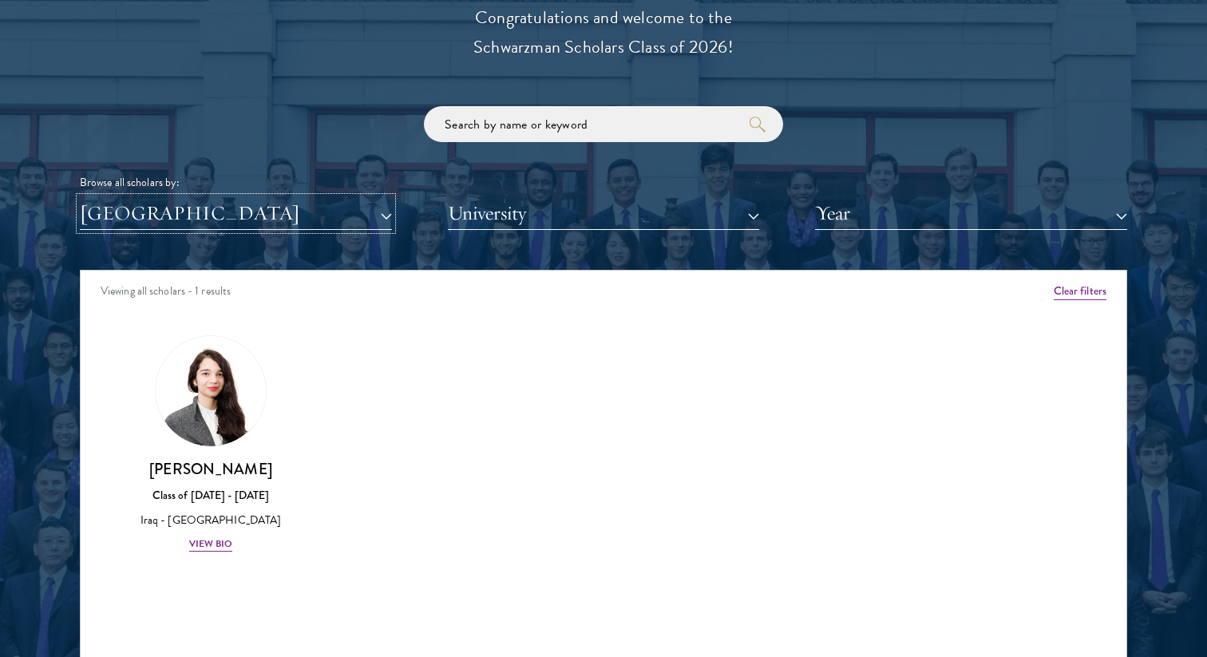
click at [246, 215] on button "[GEOGRAPHIC_DATA]" at bounding box center [236, 213] width 312 height 33
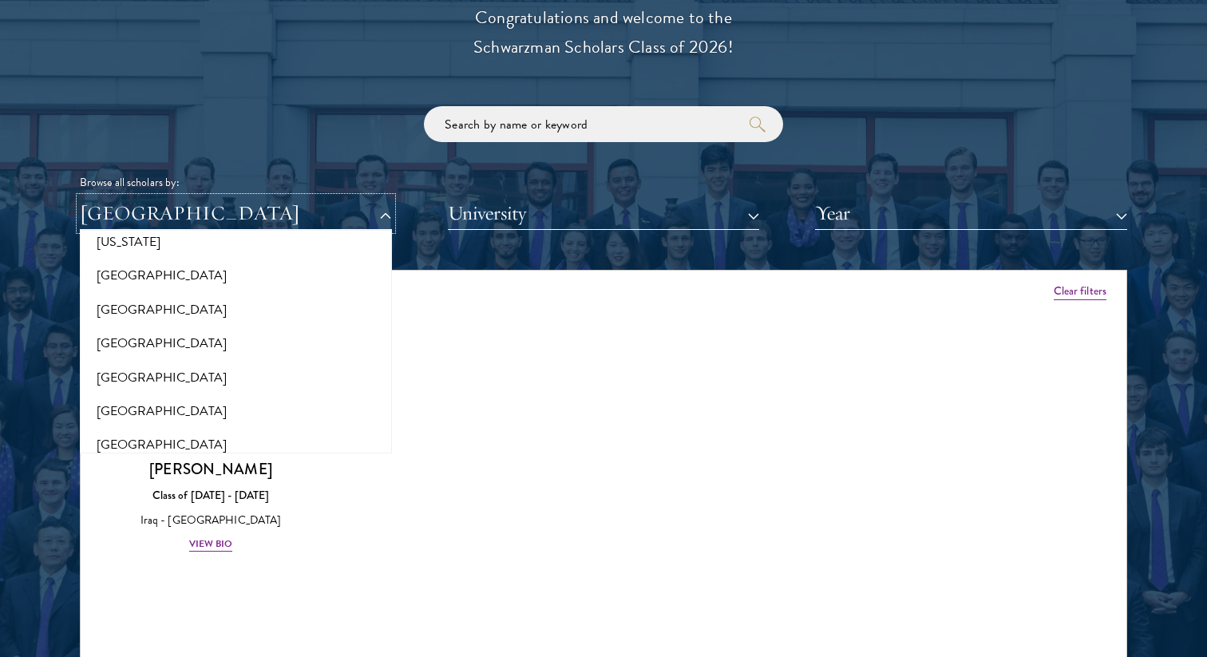
scroll to position [942, 0]
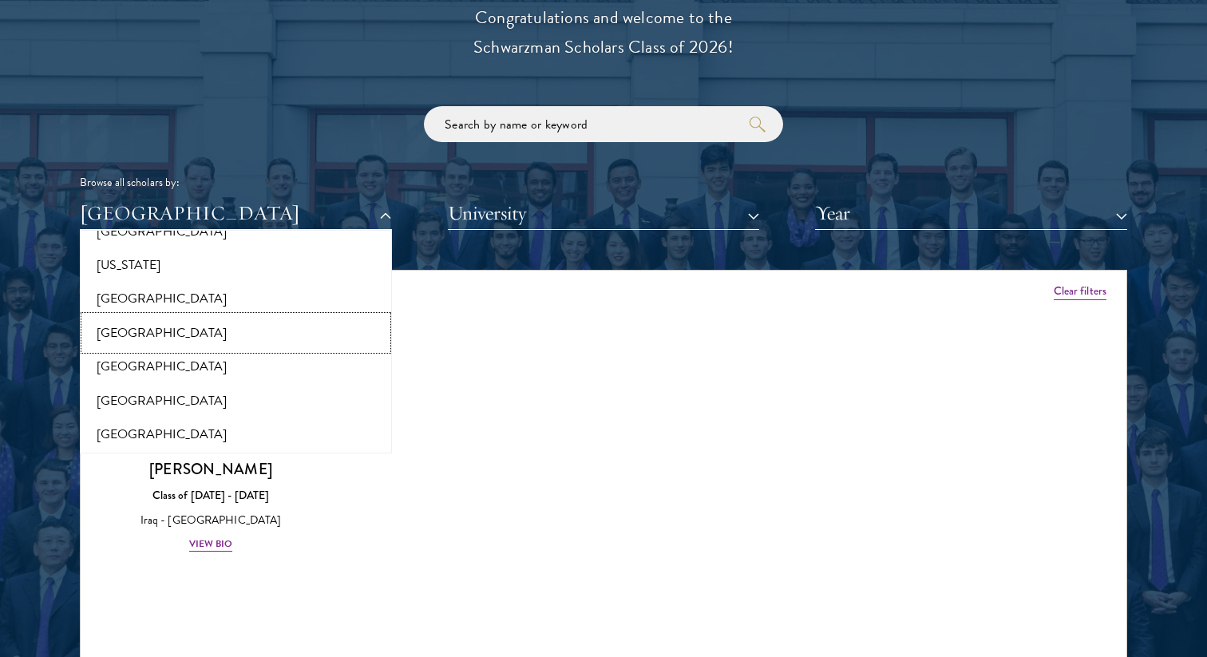
click at [165, 336] on button "[GEOGRAPHIC_DATA]" at bounding box center [236, 333] width 302 height 34
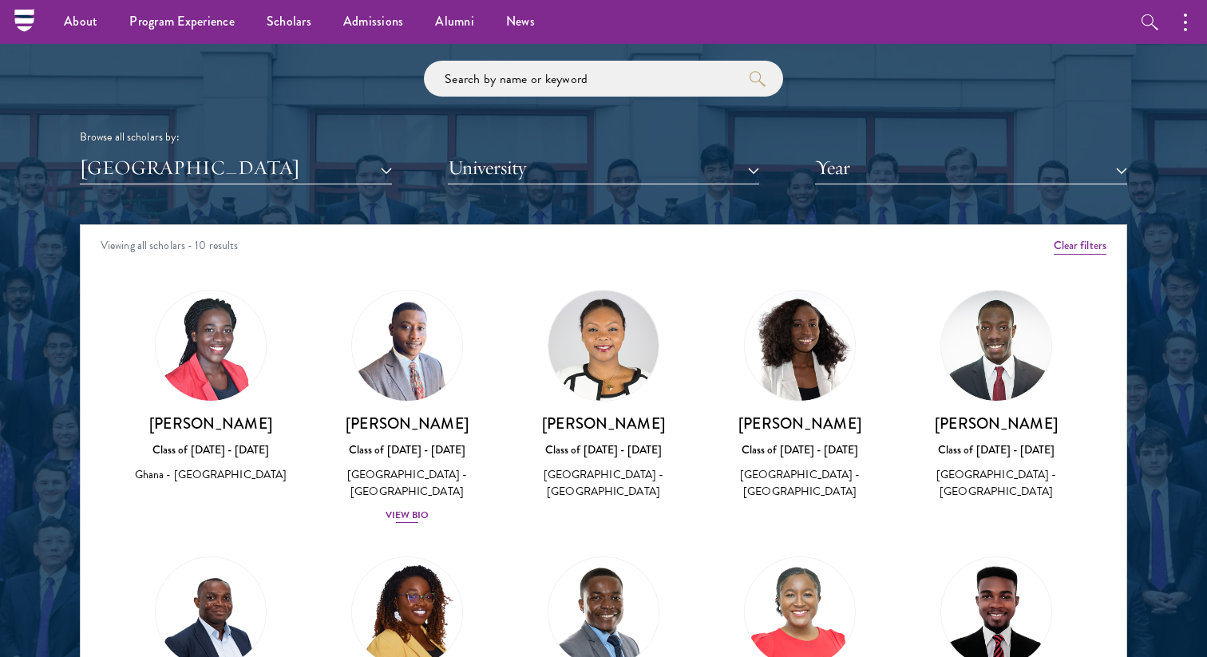
scroll to position [1679, 0]
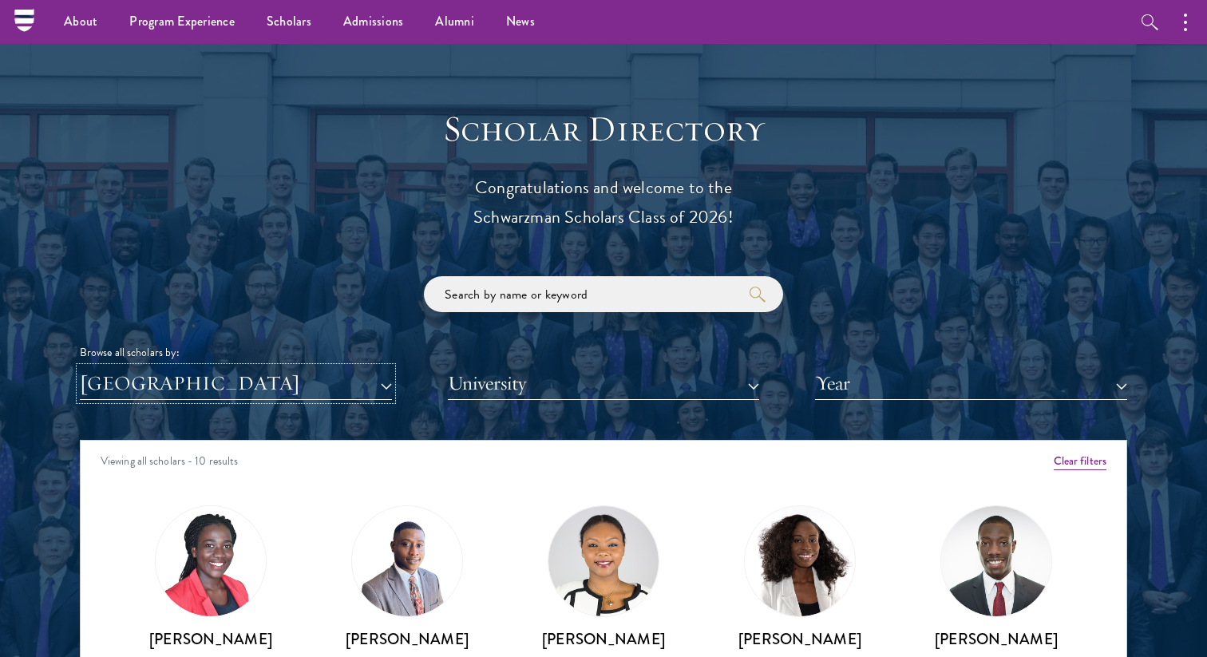
click at [255, 393] on button "[GEOGRAPHIC_DATA]" at bounding box center [236, 383] width 312 height 33
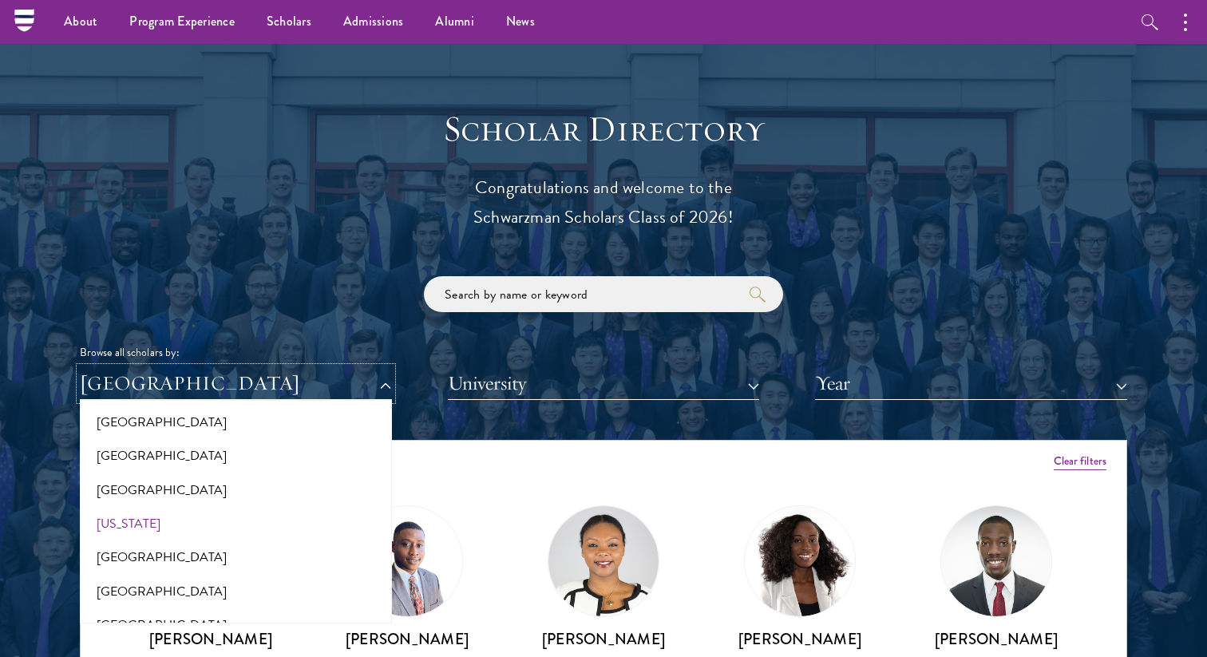
scroll to position [851, 0]
click at [187, 489] on button "[GEOGRAPHIC_DATA]" at bounding box center [236, 493] width 302 height 34
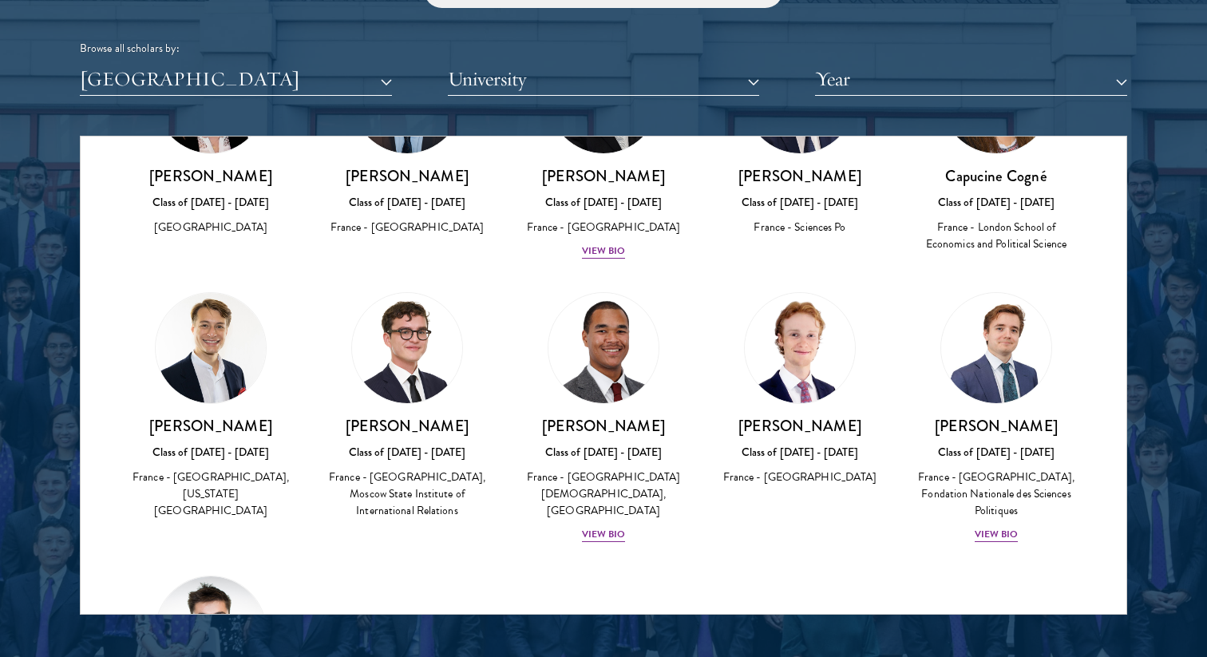
scroll to position [76, 0]
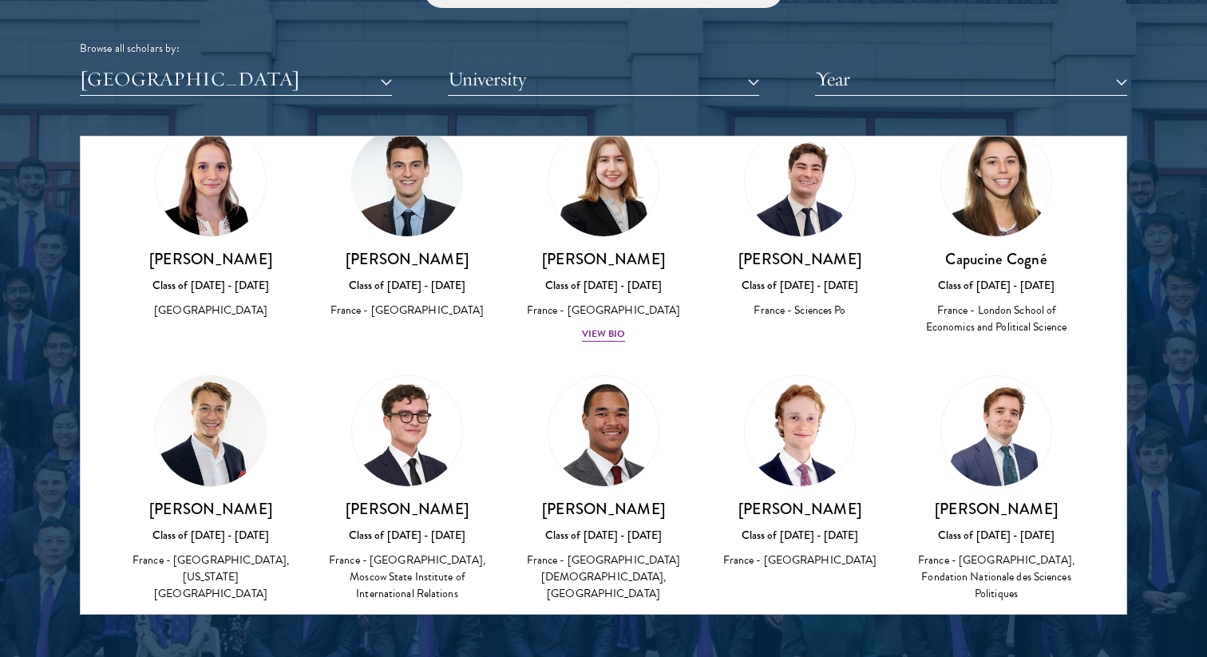
click at [202, 456] on img at bounding box center [211, 431] width 110 height 110
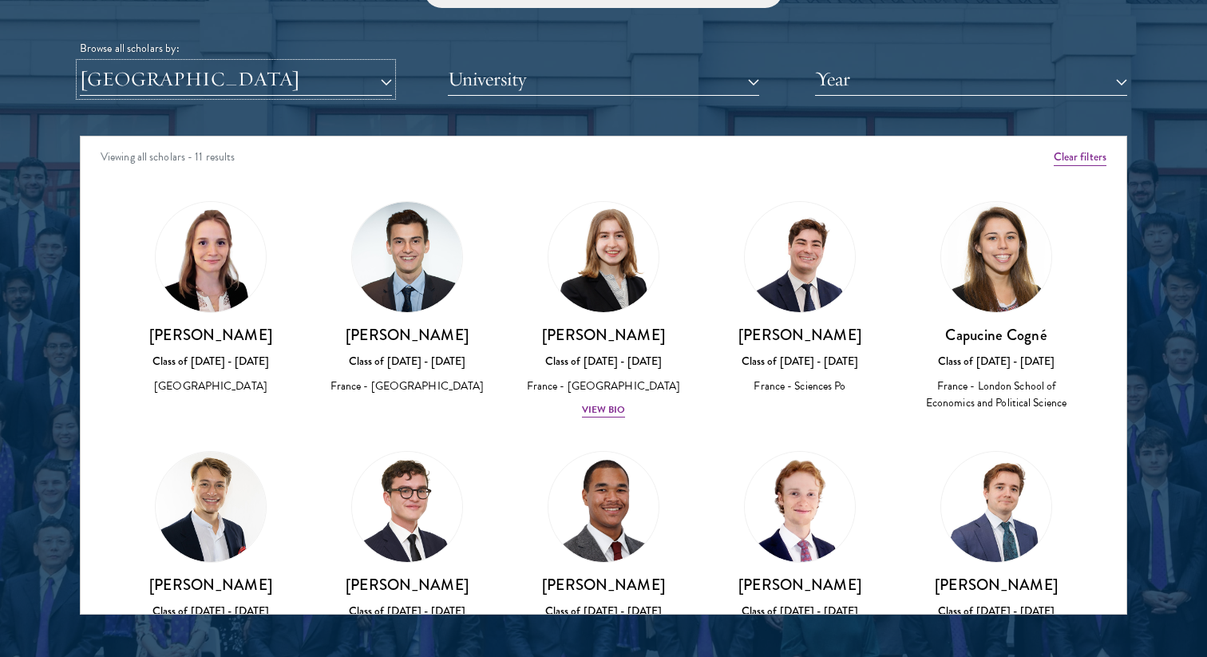
click at [187, 84] on button "[GEOGRAPHIC_DATA]" at bounding box center [236, 79] width 312 height 33
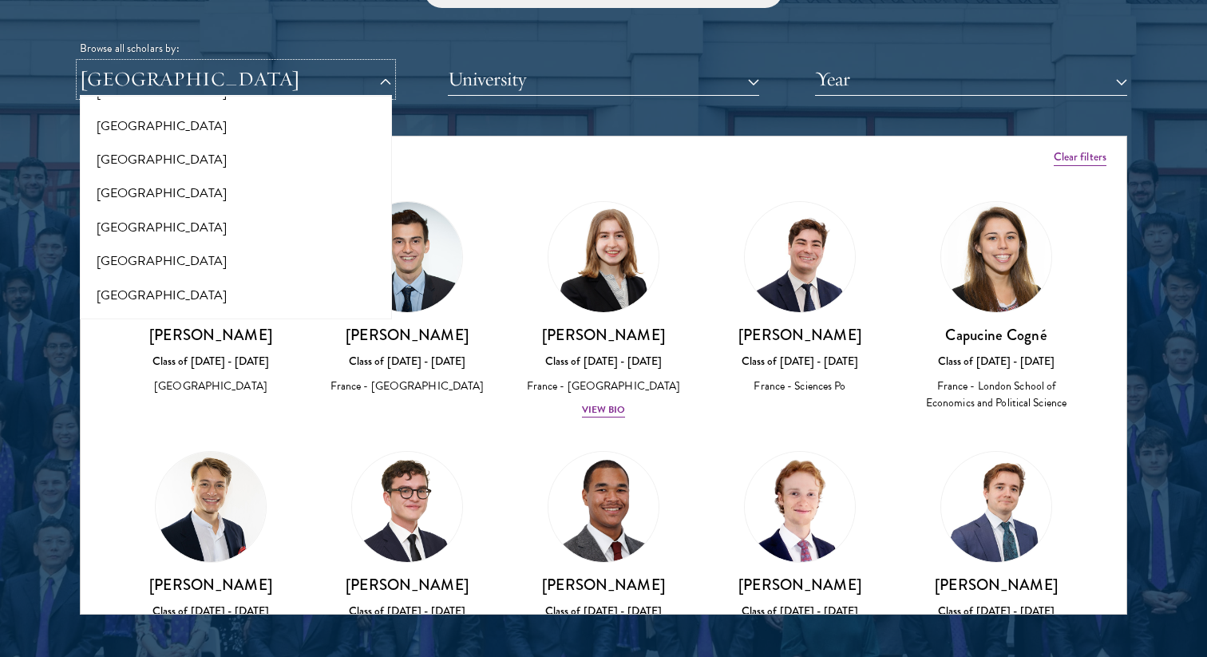
scroll to position [1099, 0]
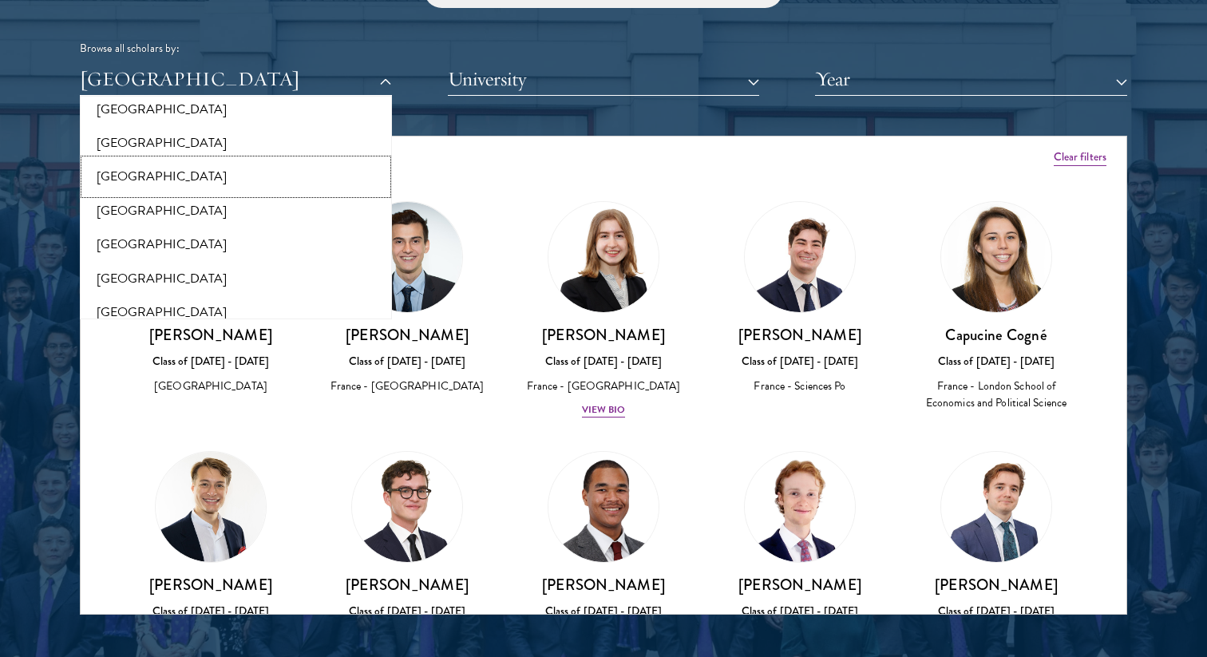
click at [165, 173] on button "[GEOGRAPHIC_DATA]" at bounding box center [236, 177] width 302 height 34
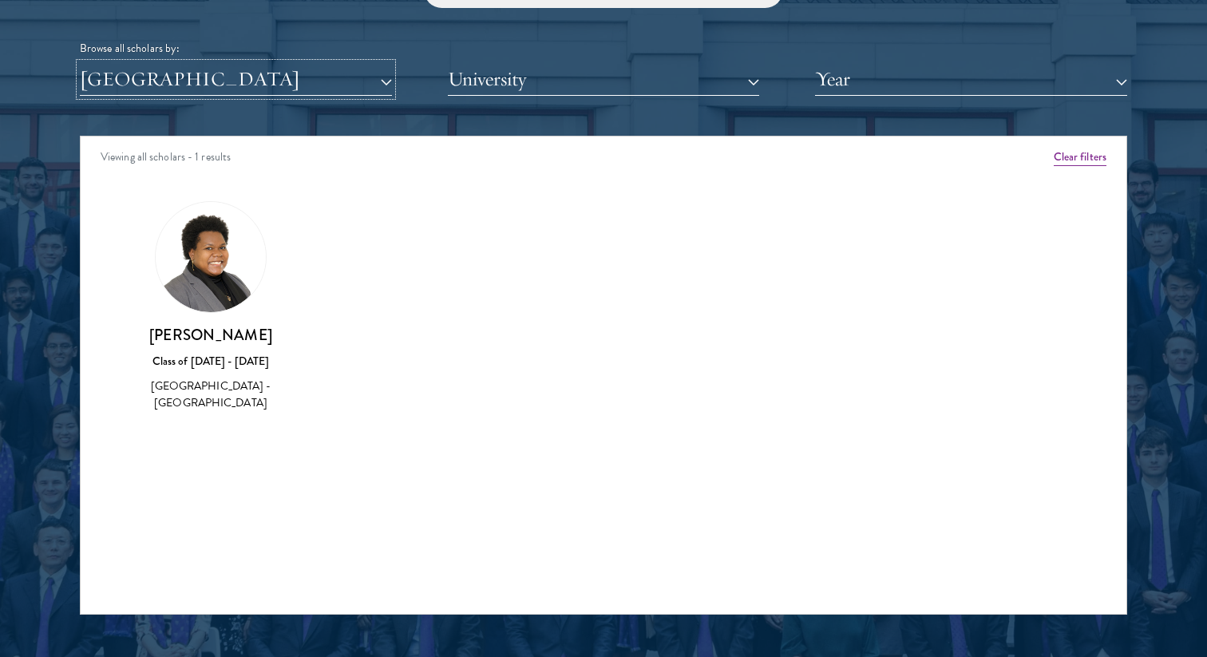
click at [145, 94] on button "[GEOGRAPHIC_DATA]" at bounding box center [236, 79] width 312 height 33
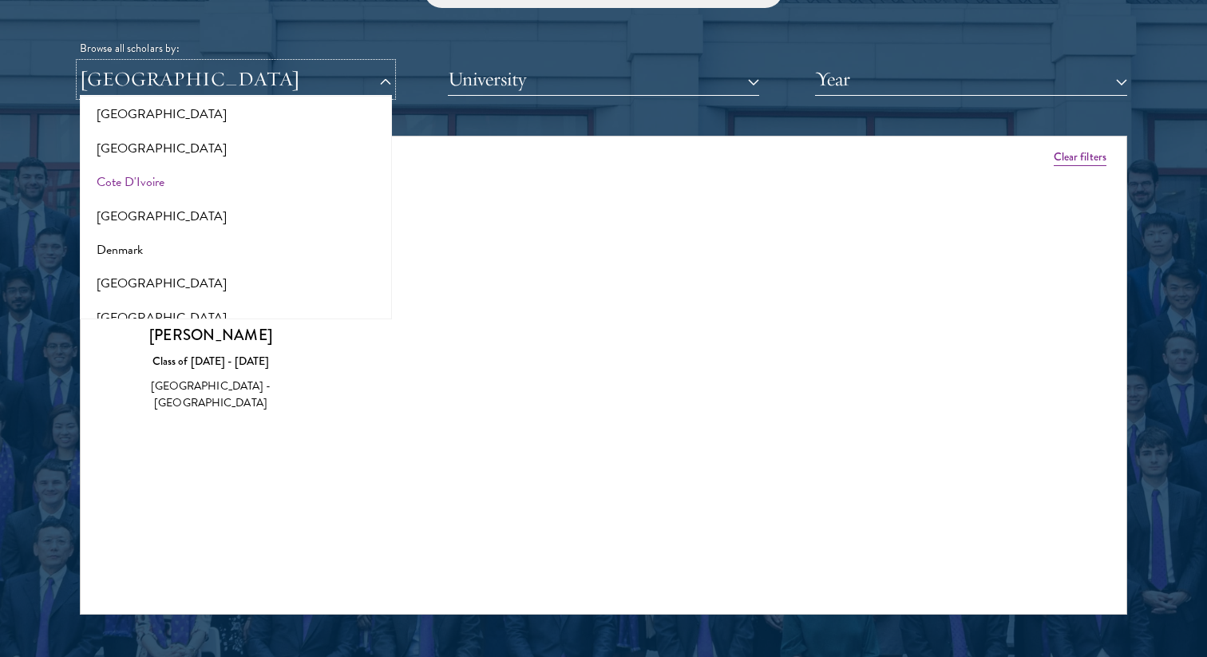
scroll to position [616, 0]
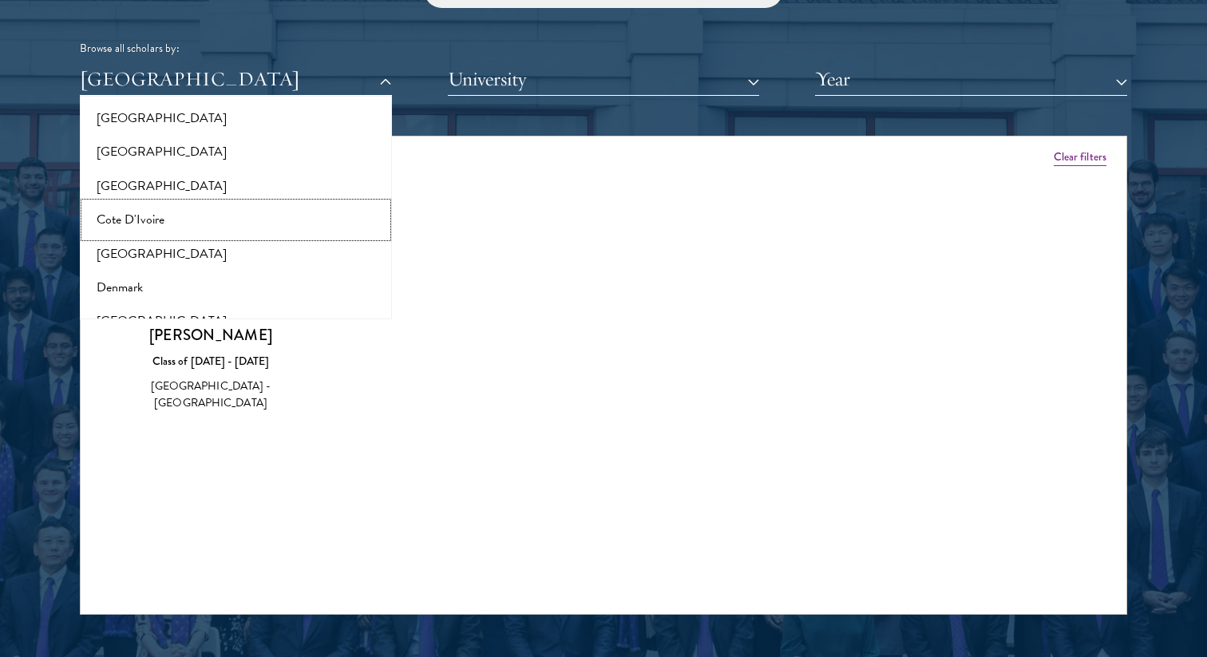
click at [144, 212] on button "Cote D'Ivoire" at bounding box center [236, 220] width 302 height 34
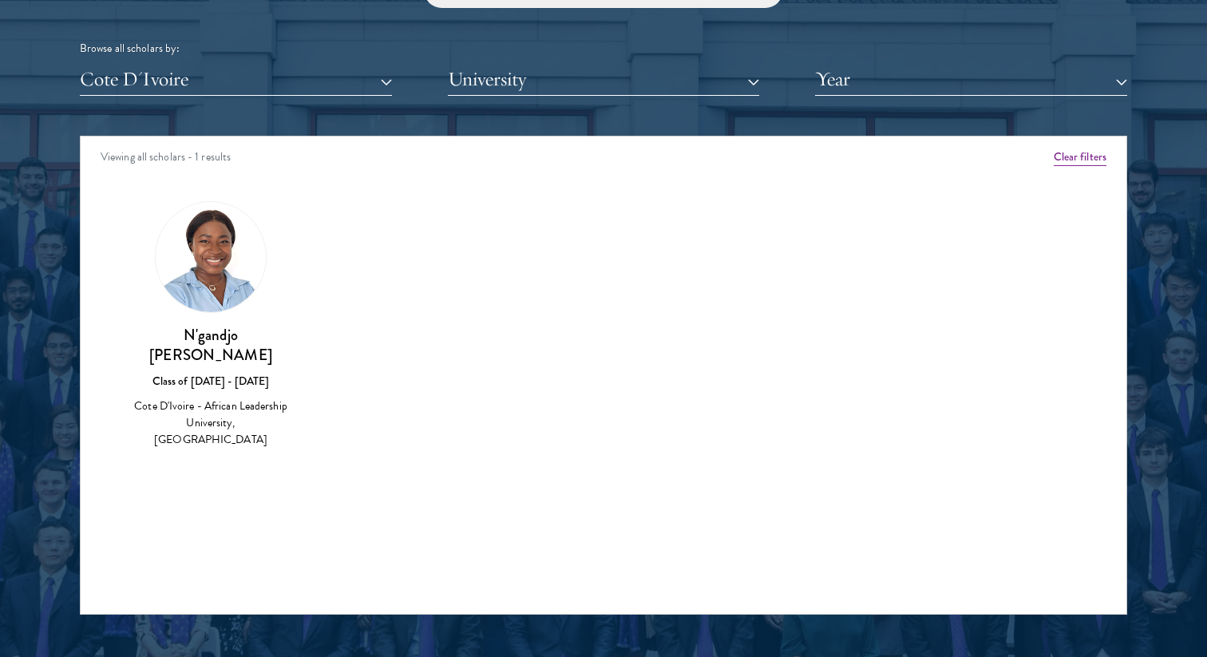
click at [228, 397] on div "Cote D'Ivoire - African Leadership University, [GEOGRAPHIC_DATA]" at bounding box center [210, 422] width 164 height 50
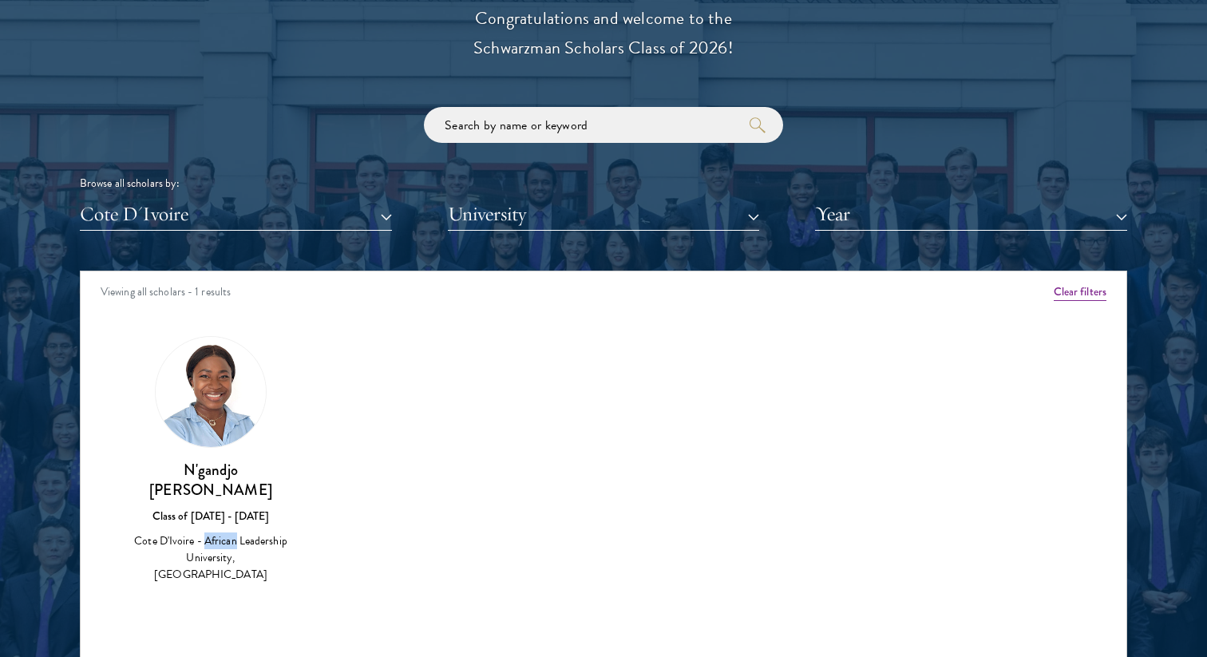
scroll to position [1849, 0]
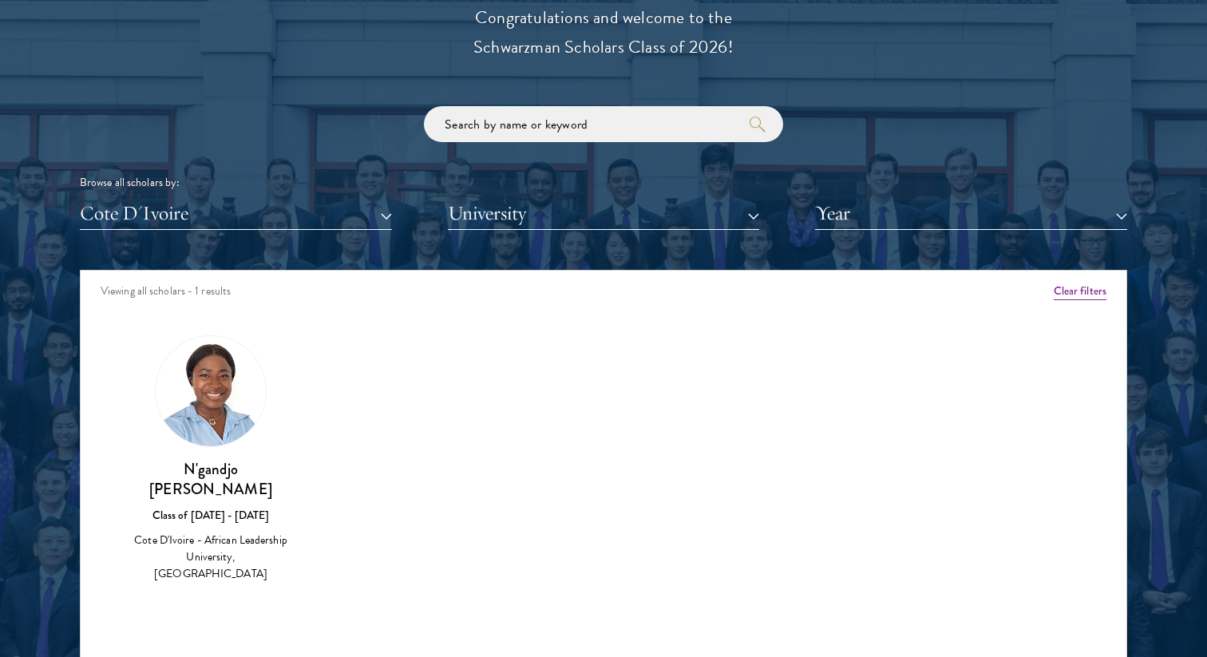
click at [203, 468] on h3 "N'gandjo [PERSON_NAME]" at bounding box center [210, 479] width 164 height 40
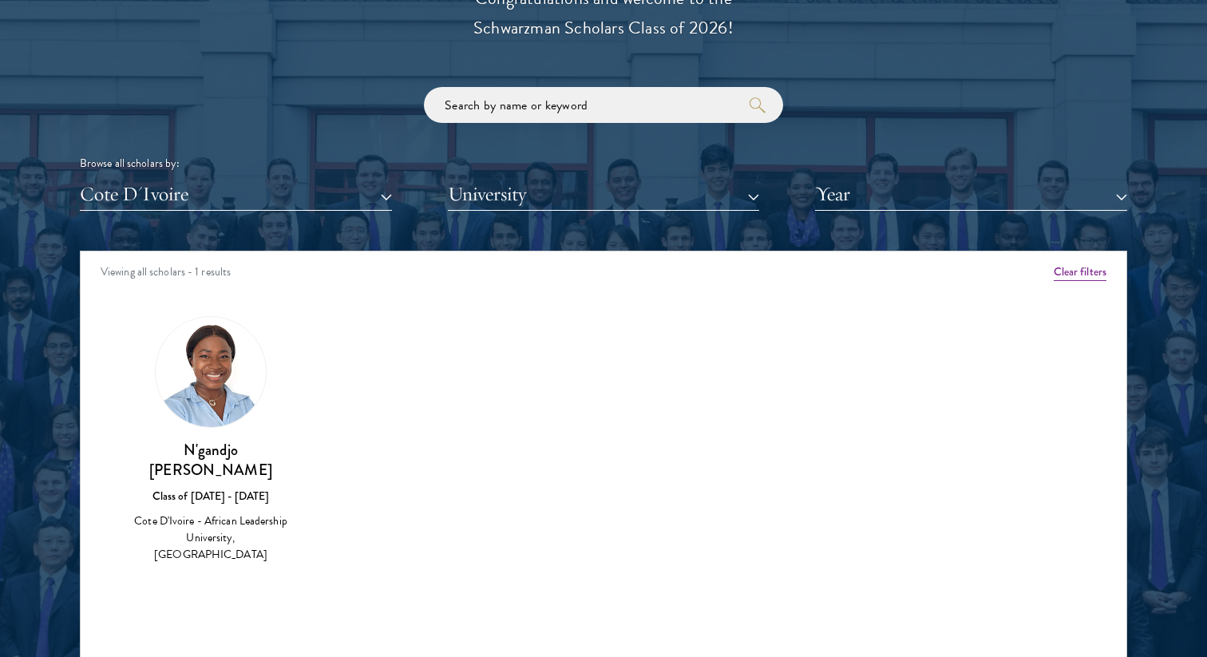
scroll to position [1869, 0]
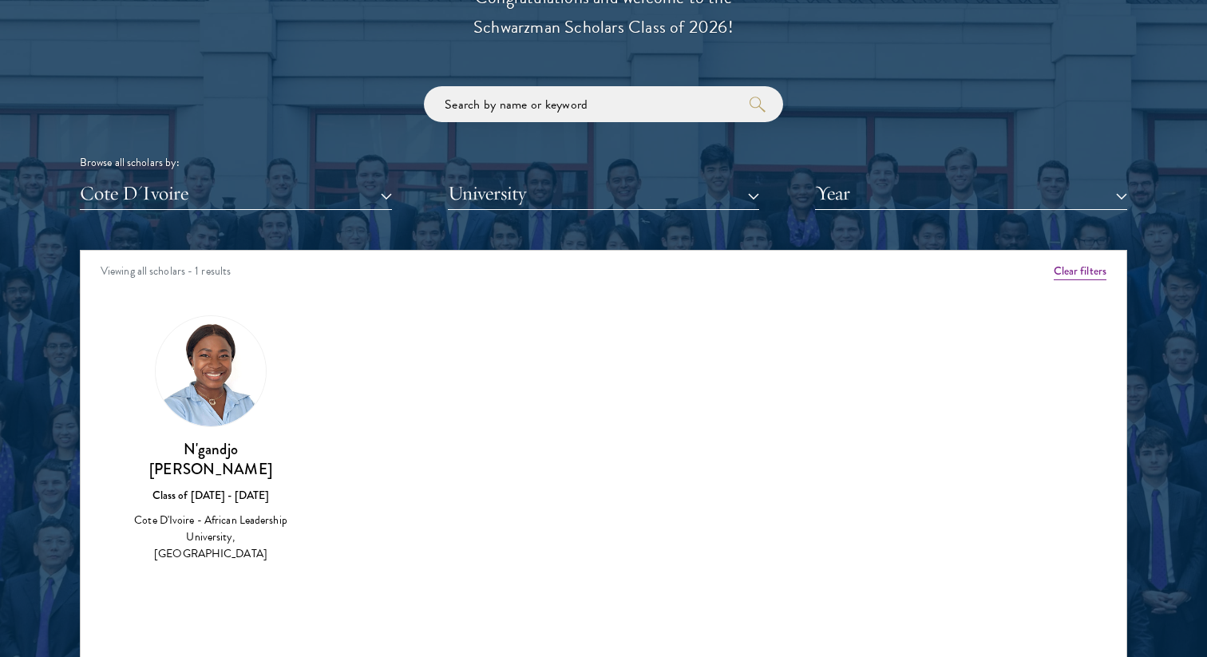
click at [217, 366] on img at bounding box center [211, 371] width 110 height 110
click at [180, 194] on button "Cote D'Ivoire" at bounding box center [236, 193] width 312 height 33
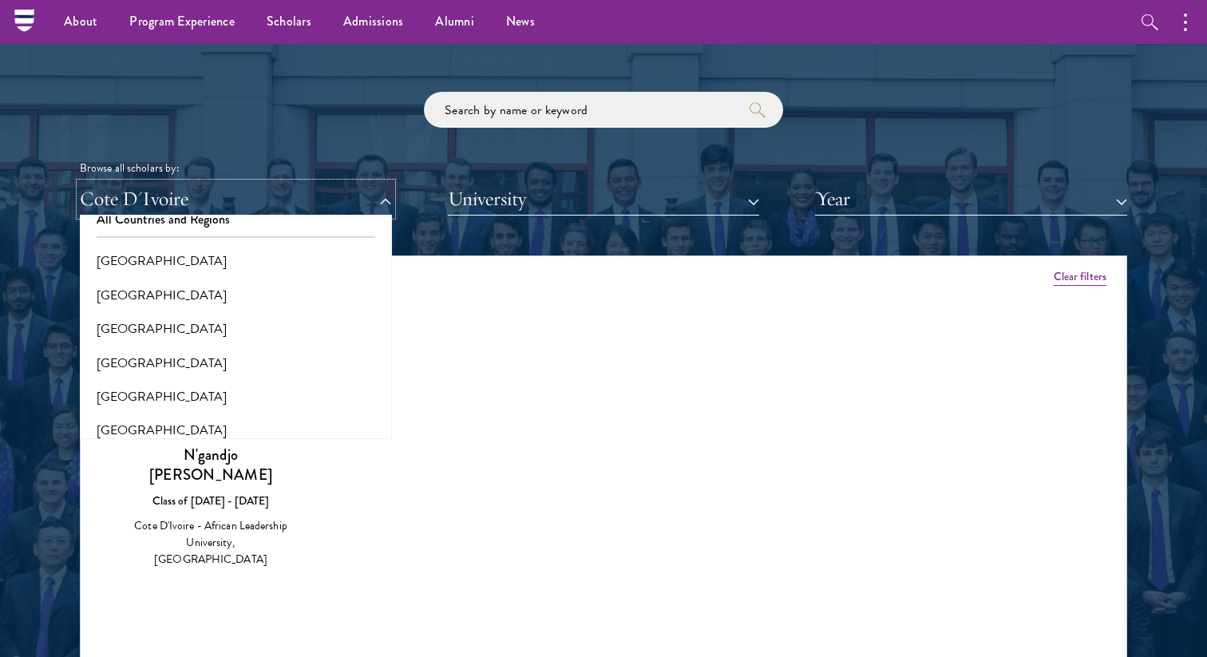
scroll to position [22, 0]
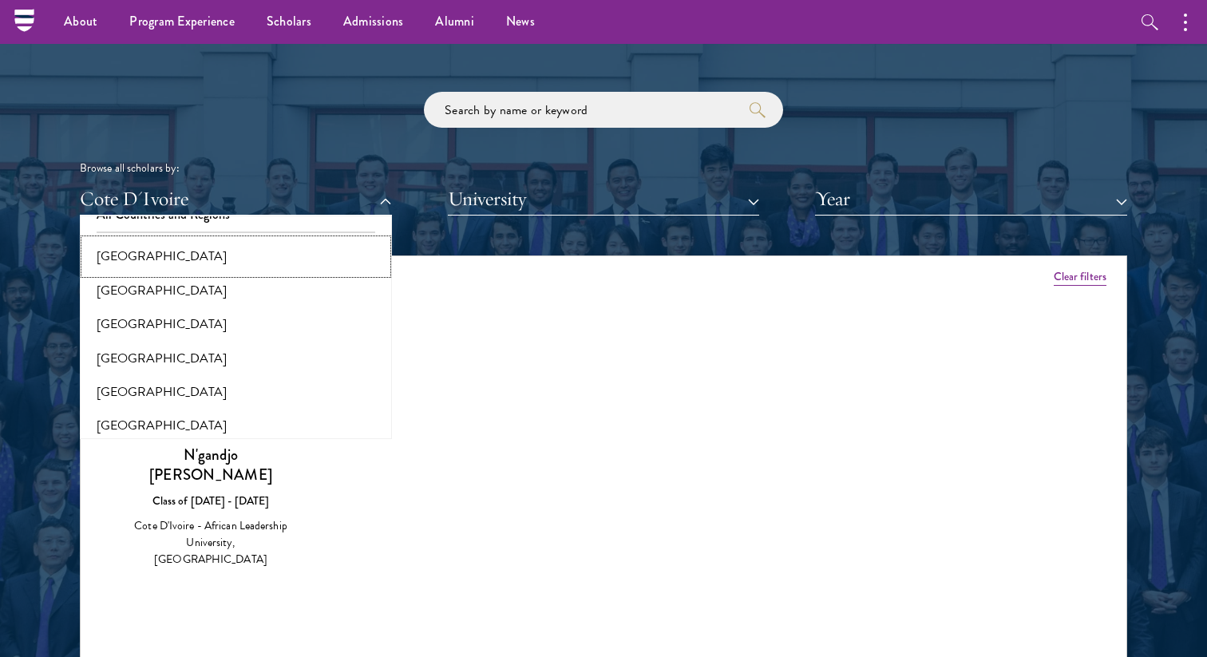
click at [152, 262] on button "[GEOGRAPHIC_DATA]" at bounding box center [236, 256] width 302 height 34
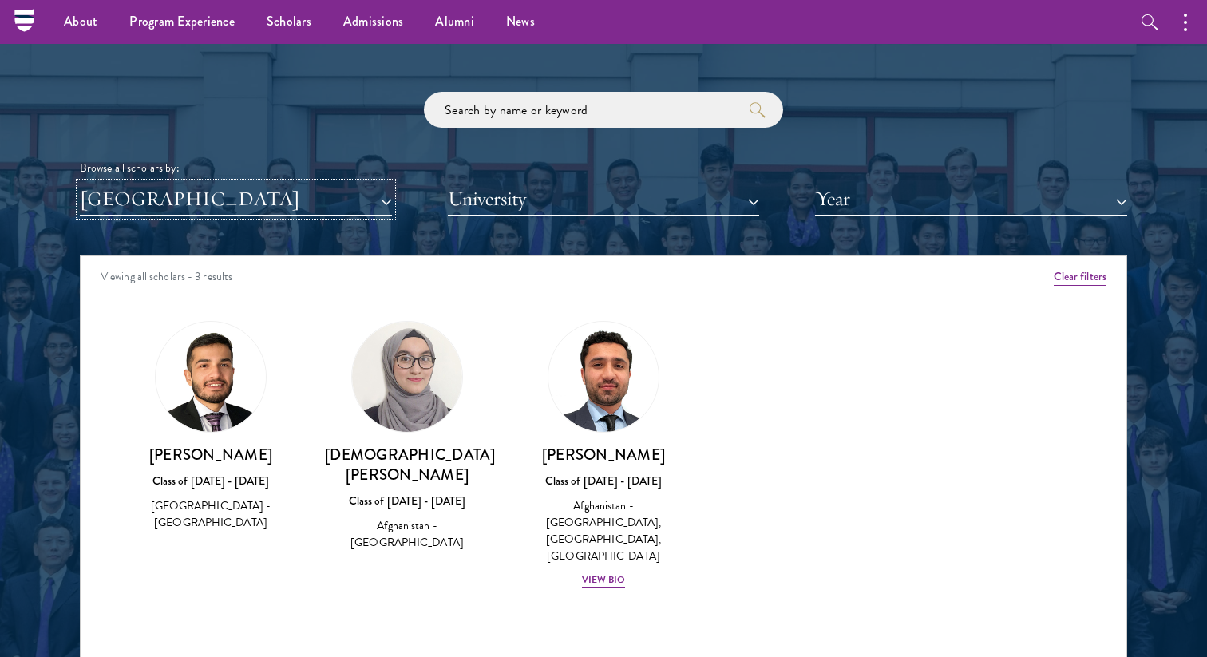
click at [211, 203] on button "[GEOGRAPHIC_DATA]" at bounding box center [236, 199] width 312 height 33
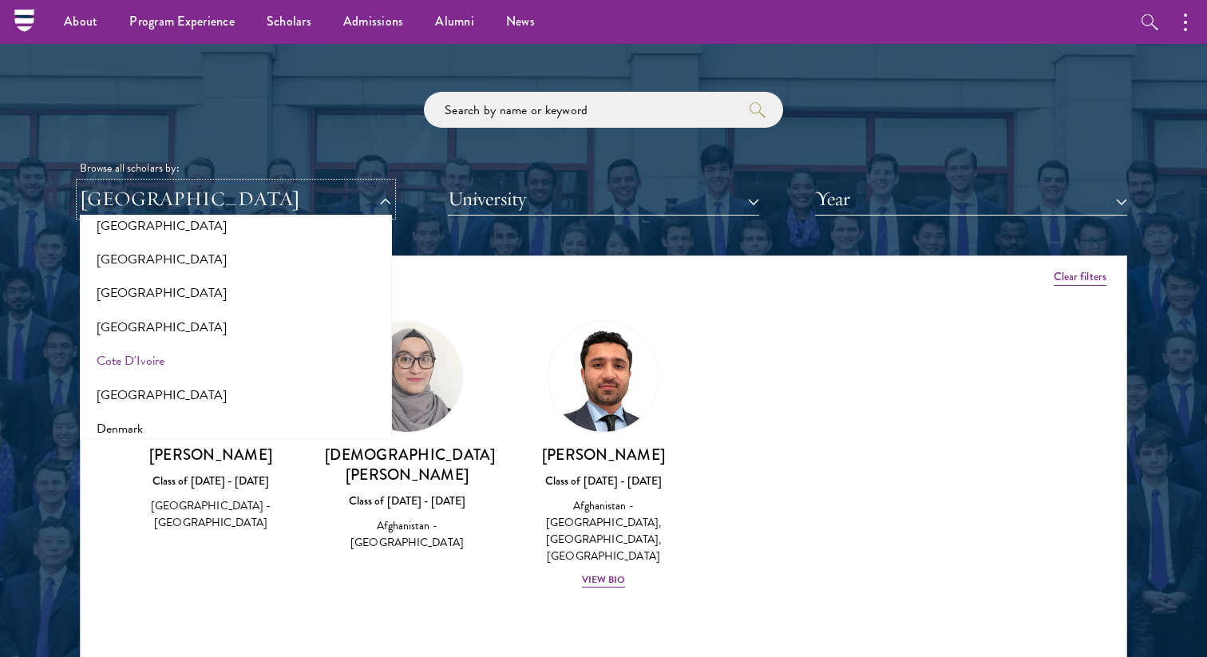
scroll to position [670, 0]
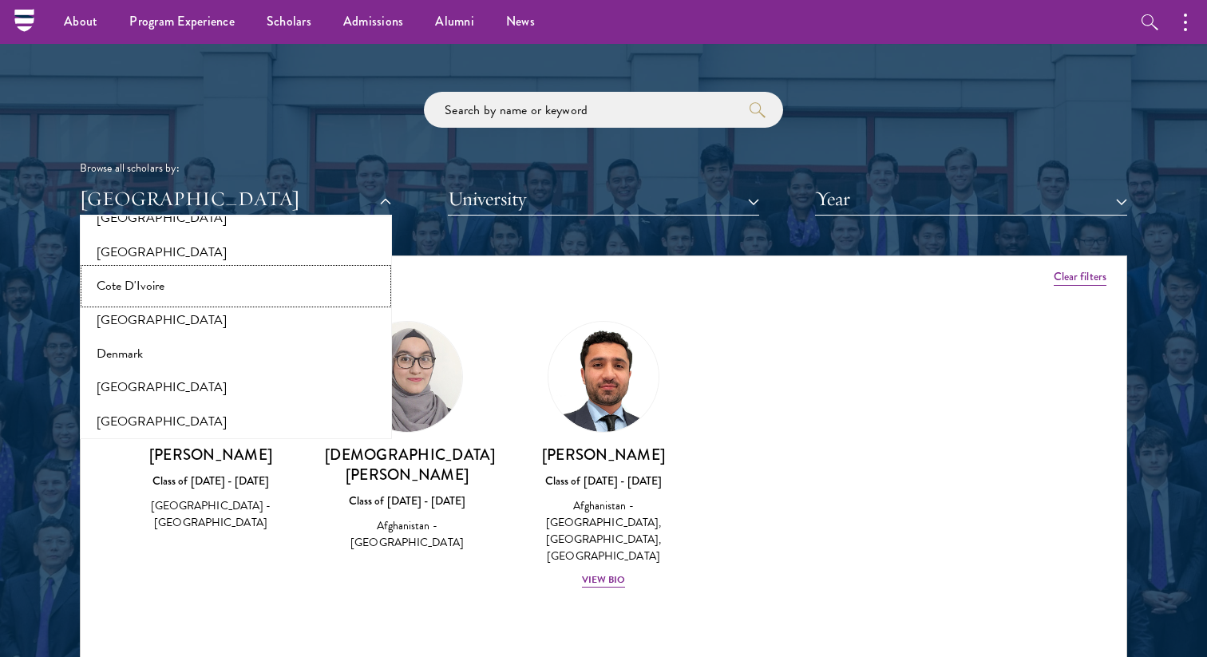
click at [171, 287] on button "Cote D'Ivoire" at bounding box center [236, 286] width 302 height 34
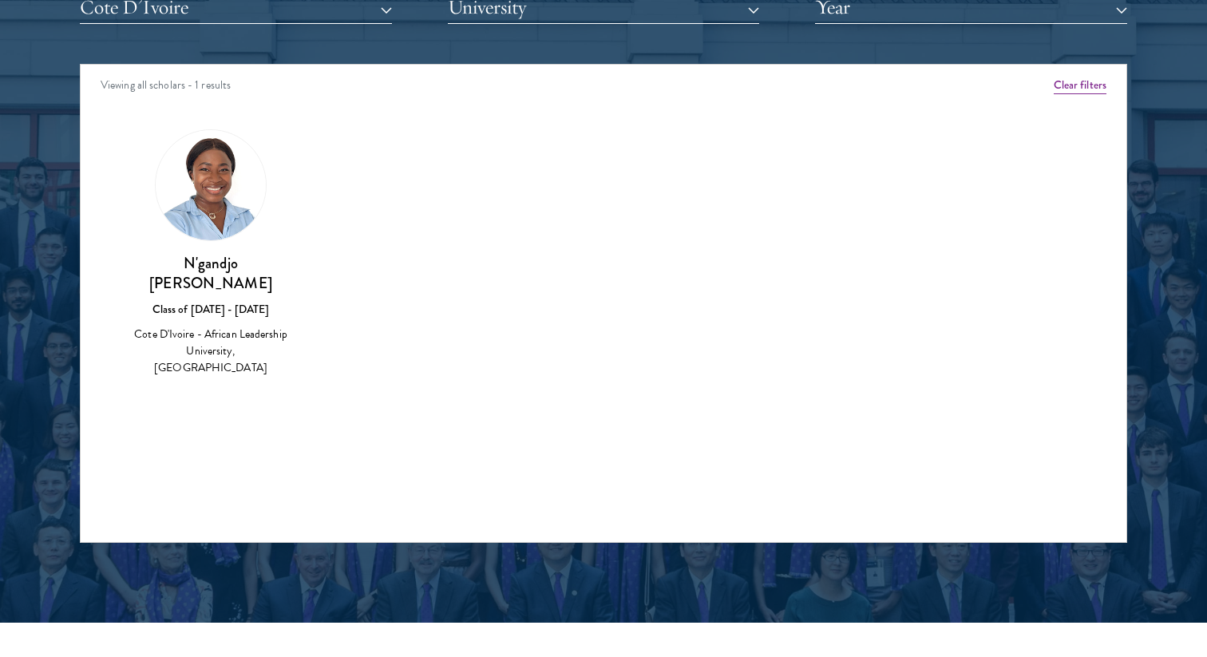
scroll to position [2059, 0]
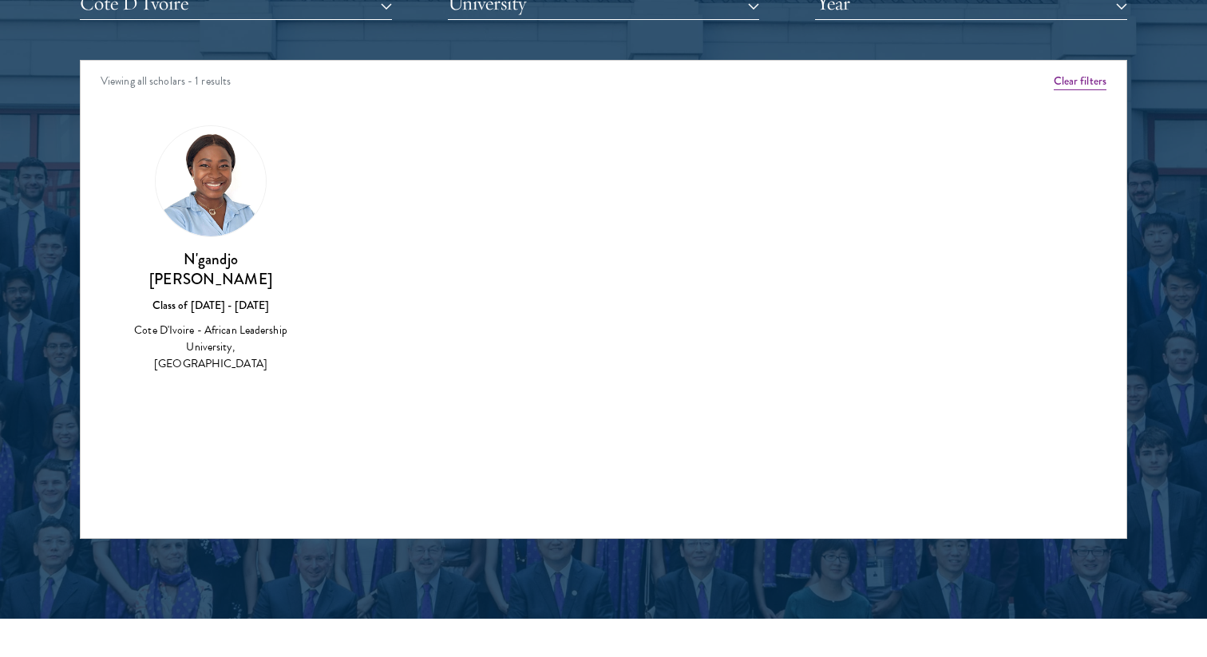
click at [217, 221] on img at bounding box center [211, 181] width 110 height 110
click at [329, 18] on button "Cote D'Ivoire" at bounding box center [236, 3] width 312 height 33
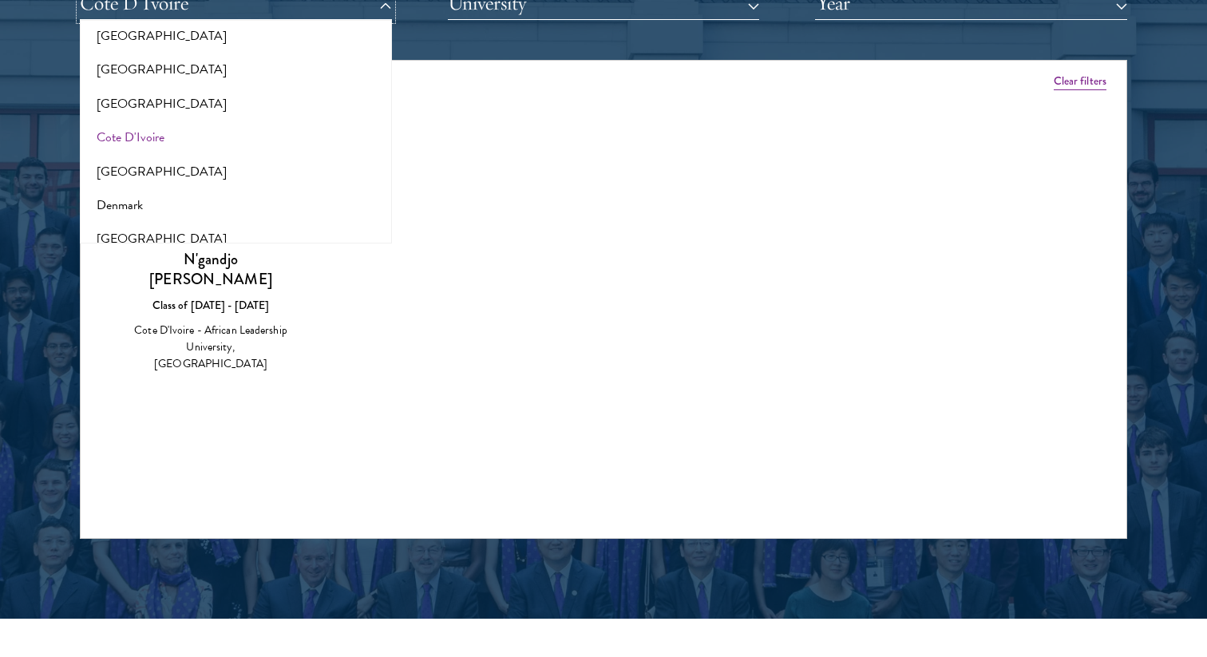
scroll to position [618, 0]
click at [277, 69] on button "[GEOGRAPHIC_DATA]" at bounding box center [236, 74] width 302 height 34
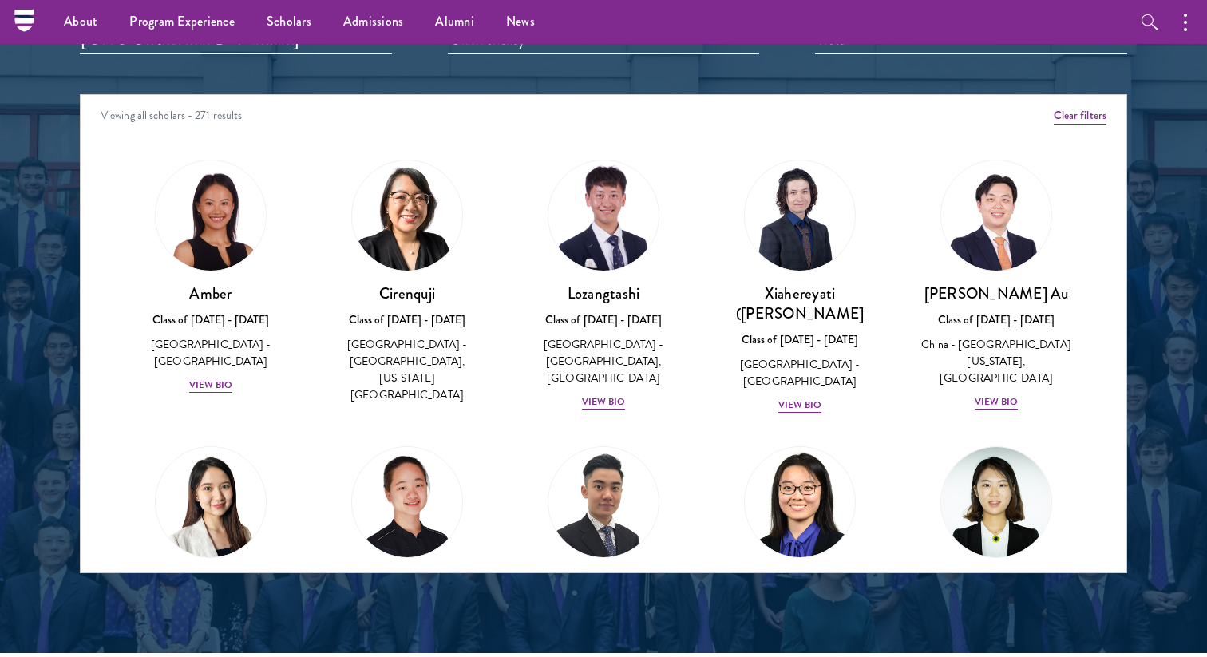
scroll to position [2020, 0]
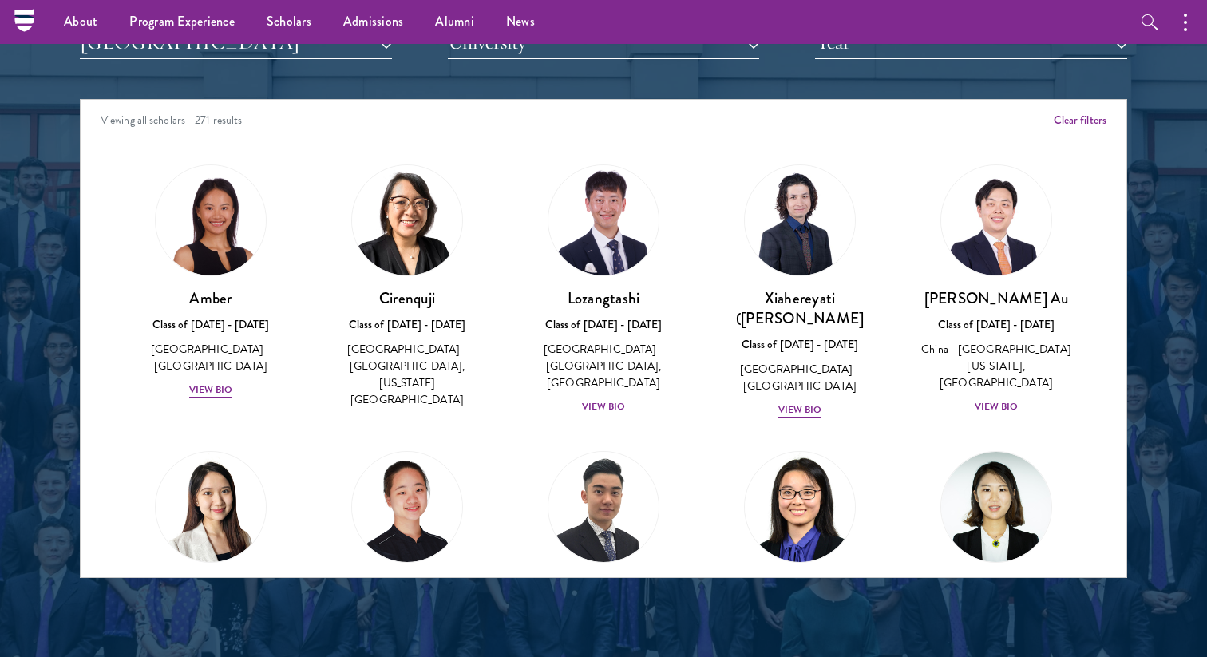
click at [398, 201] on img at bounding box center [407, 220] width 110 height 110
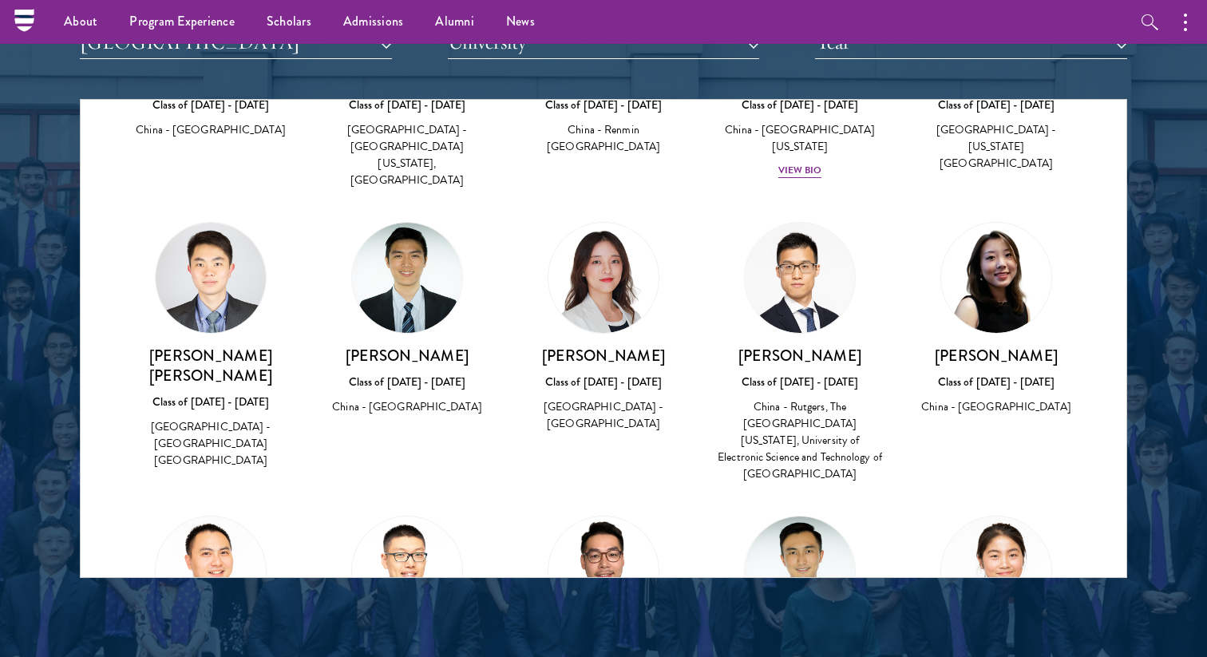
scroll to position [11905, 0]
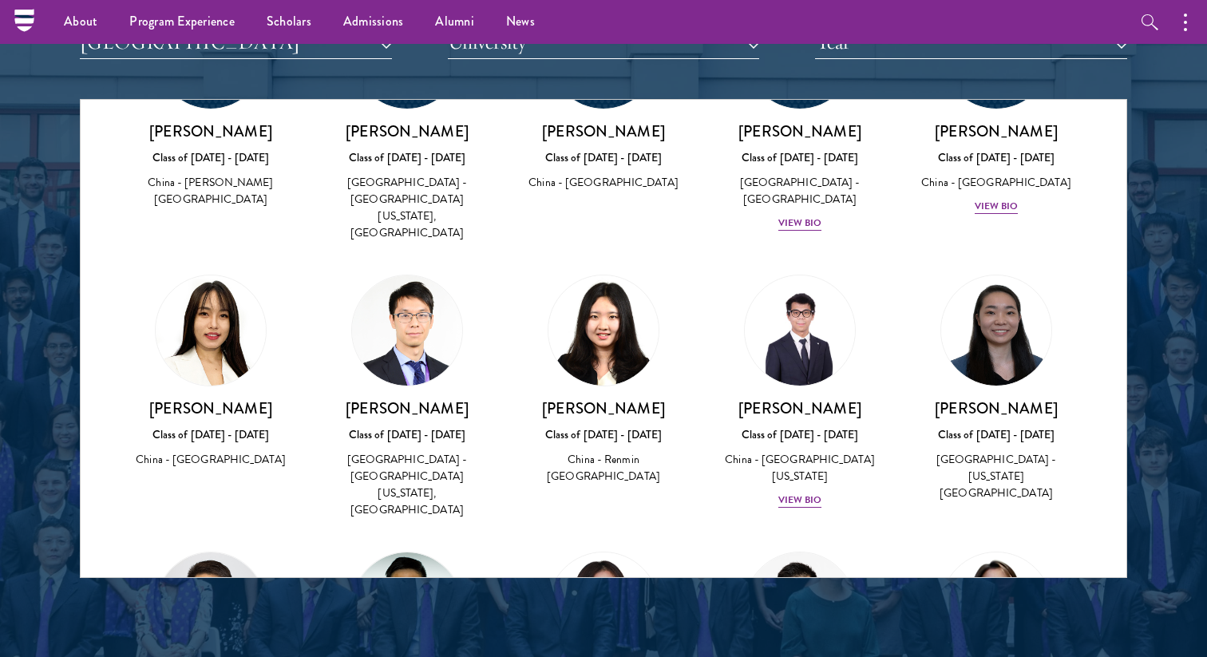
scroll to position [11822, 0]
